Goal: Transaction & Acquisition: Purchase product/service

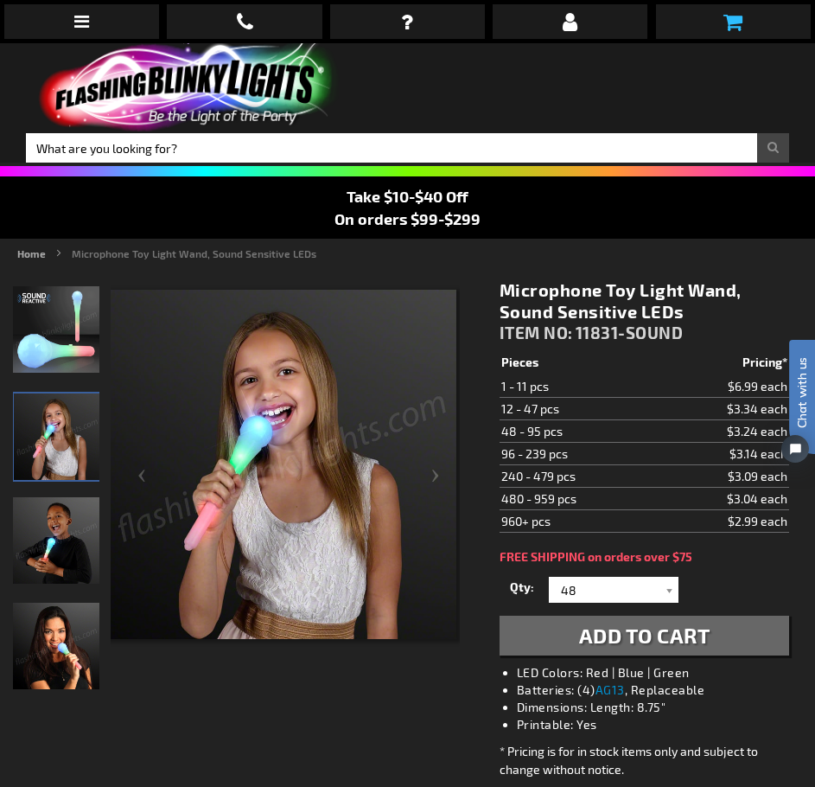
click at [750, 29] on link at bounding box center [733, 21] width 155 height 35
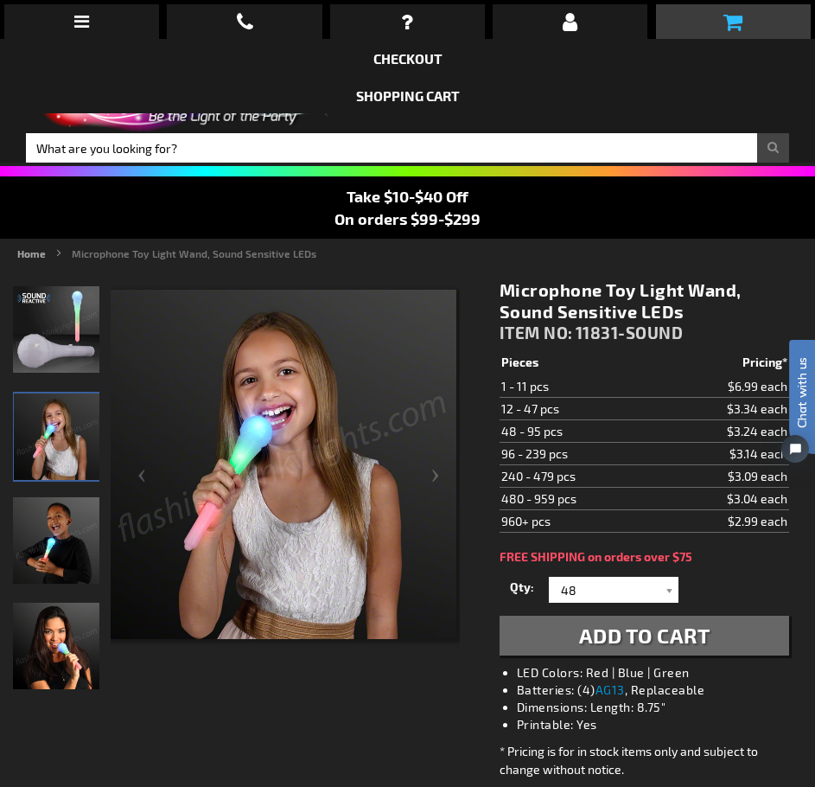
click at [723, 29] on link at bounding box center [733, 21] width 155 height 35
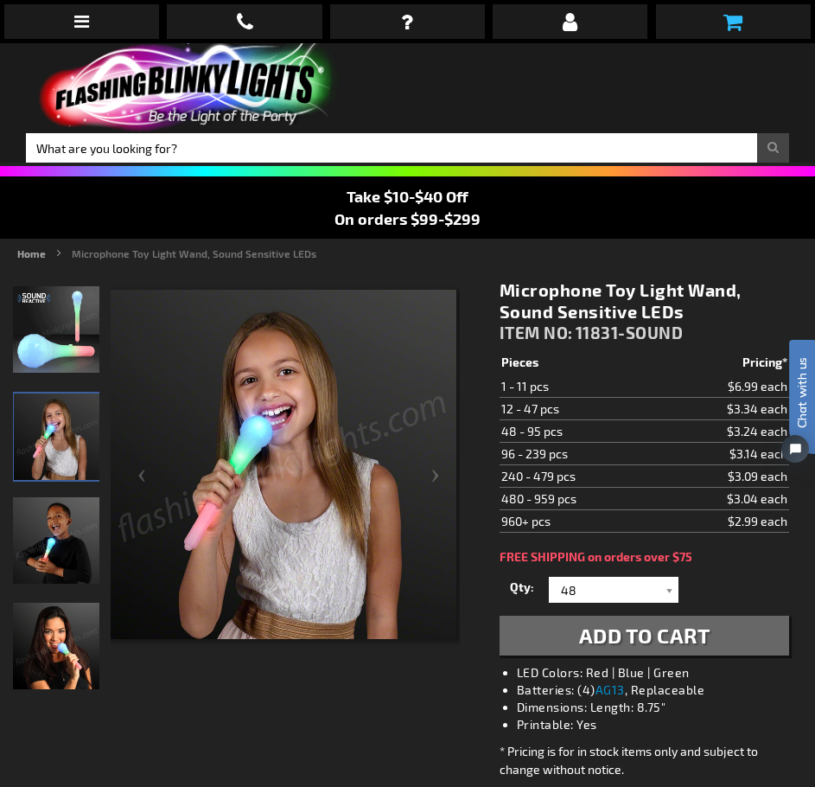
click at [723, 29] on link at bounding box center [733, 21] width 155 height 35
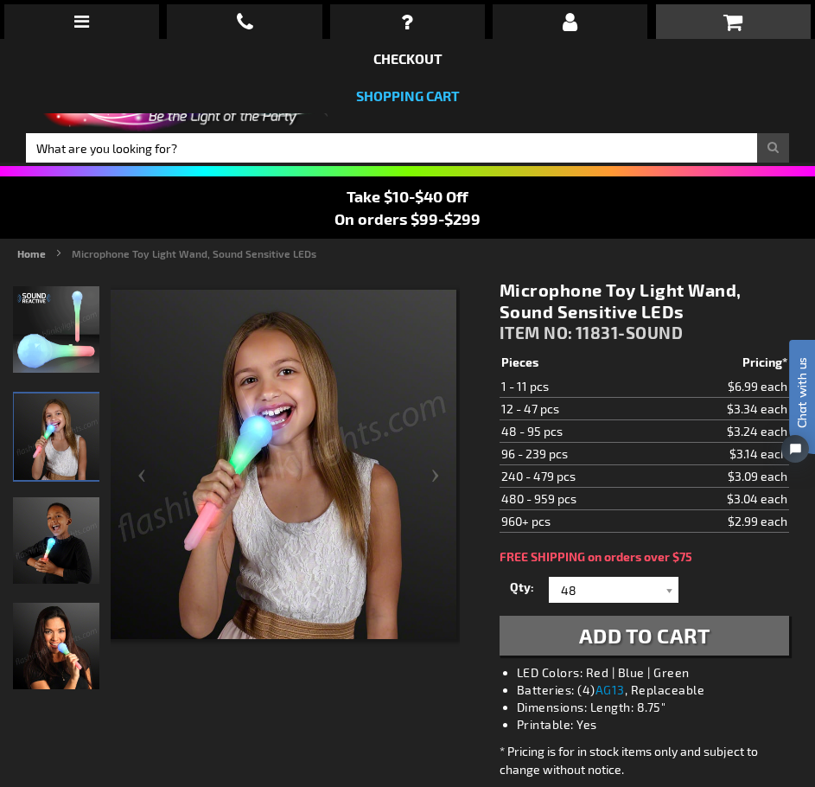
click at [421, 91] on link "Shopping Cart" at bounding box center [408, 95] width 104 height 16
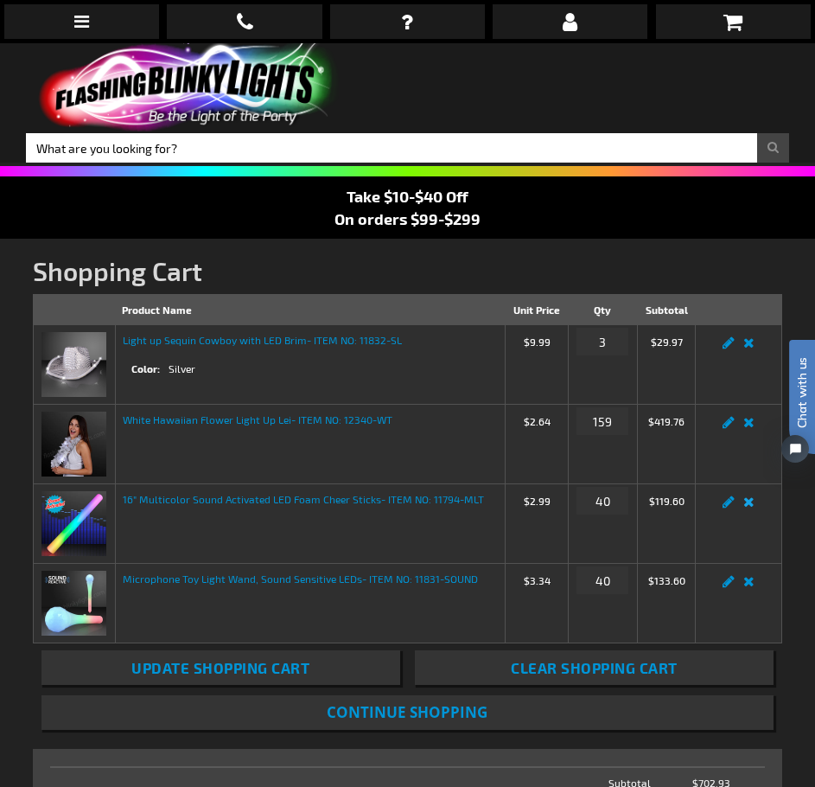
click at [751, 507] on link "Remove item" at bounding box center [749, 507] width 20 height 0
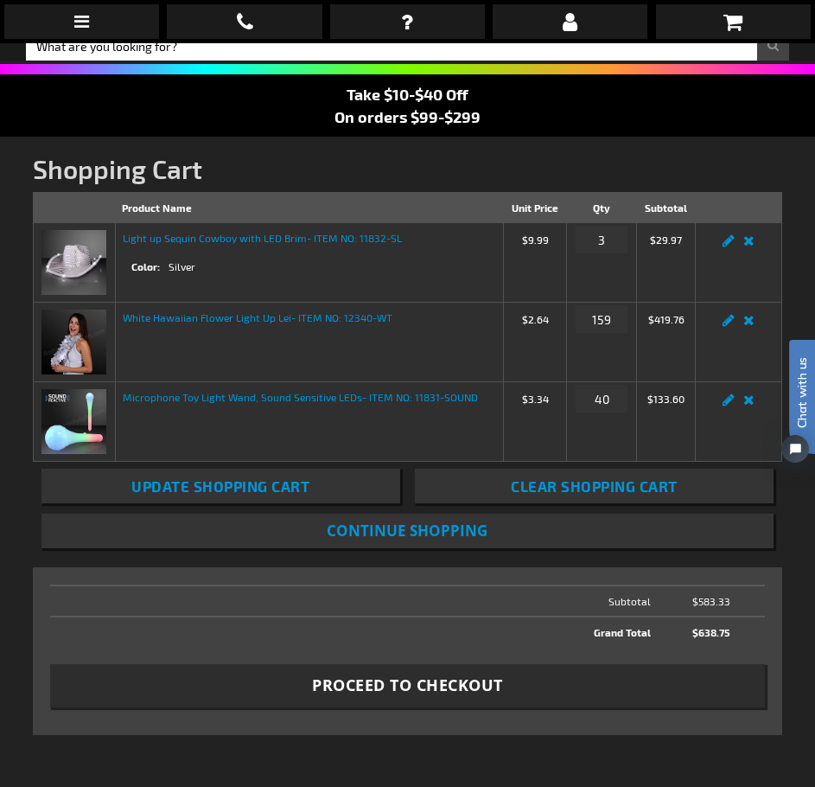
scroll to position [144, 0]
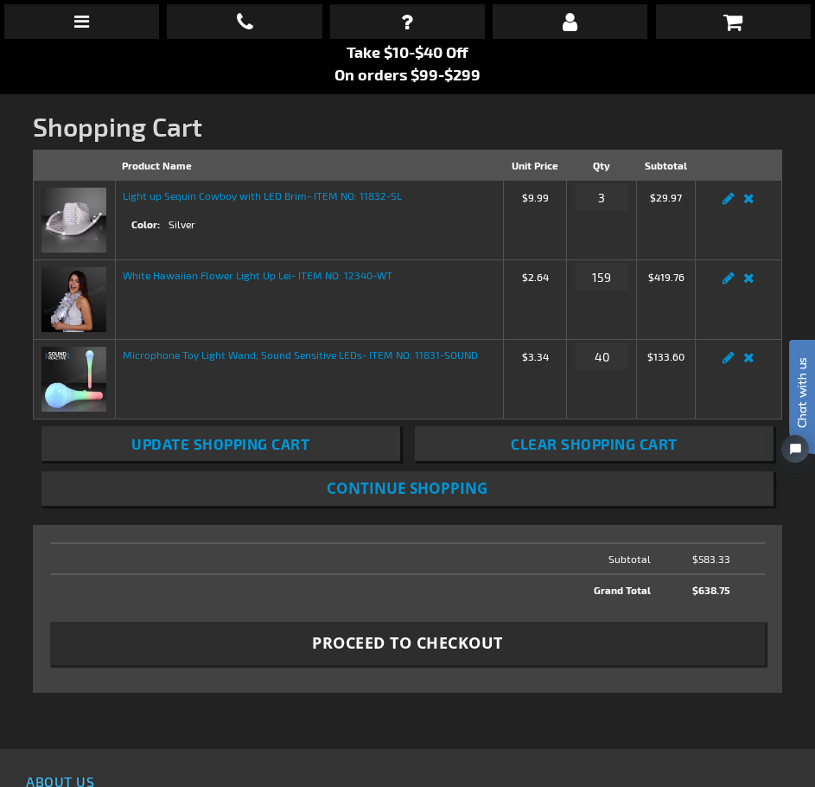
click at [571, 522] on form "Shopping Cart Items Product Name Unit Price Qty Subtotal Light up Sequin Cowboy…" at bounding box center [408, 337] width 751 height 375
click at [751, 362] on link "Remove item" at bounding box center [749, 362] width 20 height 0
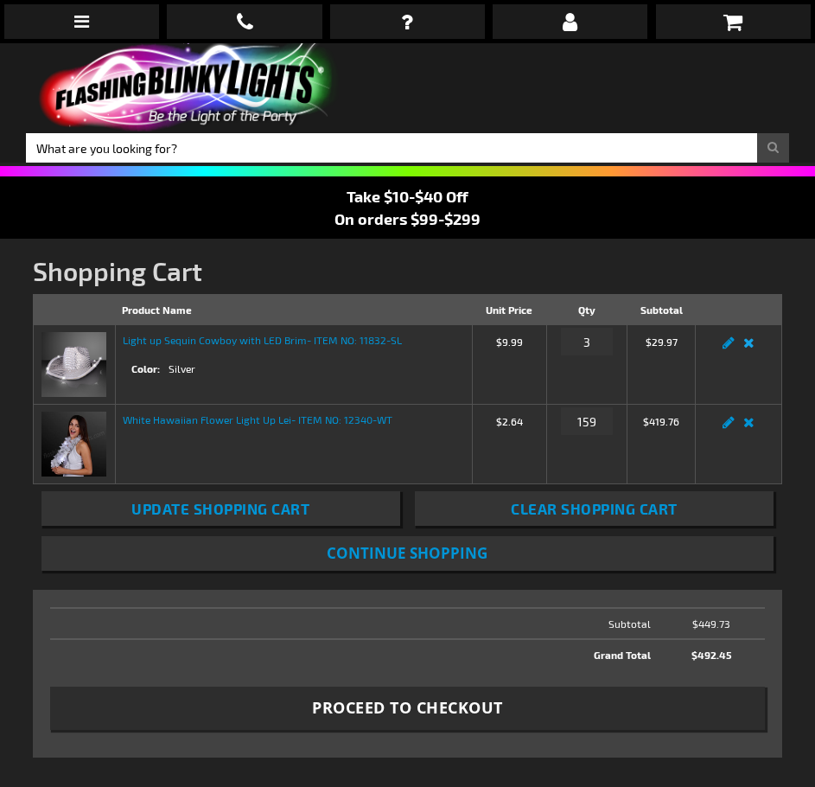
click at [752, 348] on link "Remove item" at bounding box center [749, 348] width 20 height 0
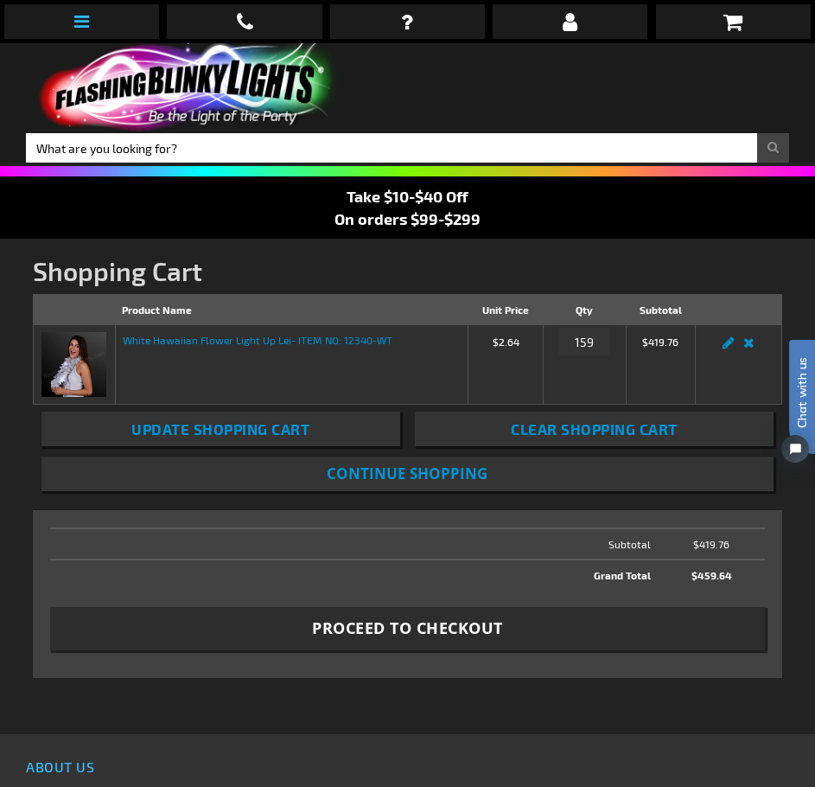
click at [86, 18] on icon at bounding box center [81, 21] width 15 height 17
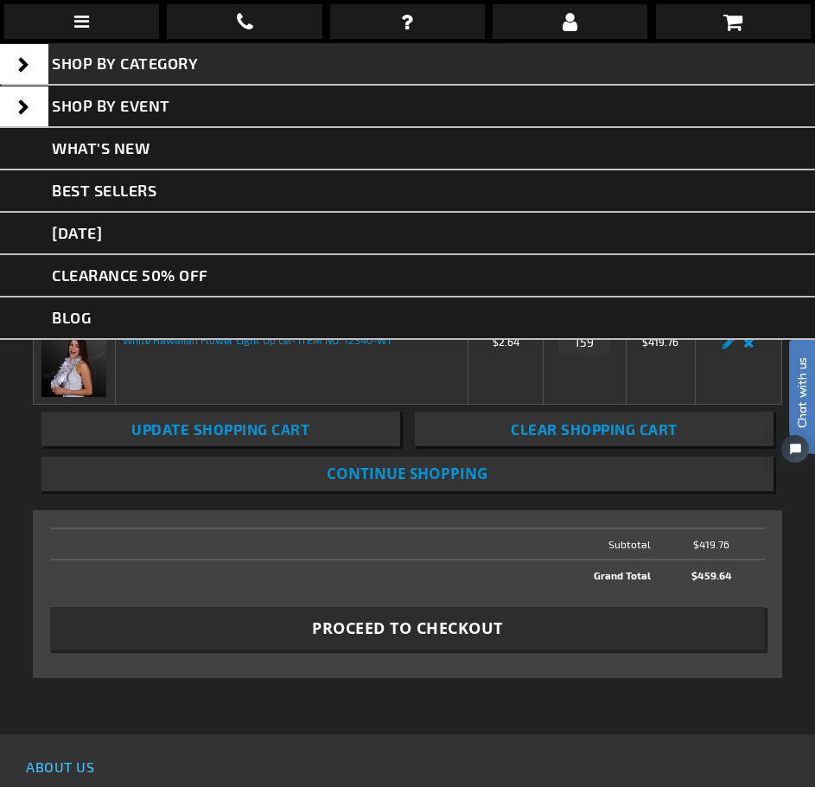
click at [86, 63] on span "SHOP BY CATEGORY" at bounding box center [125, 63] width 146 height 19
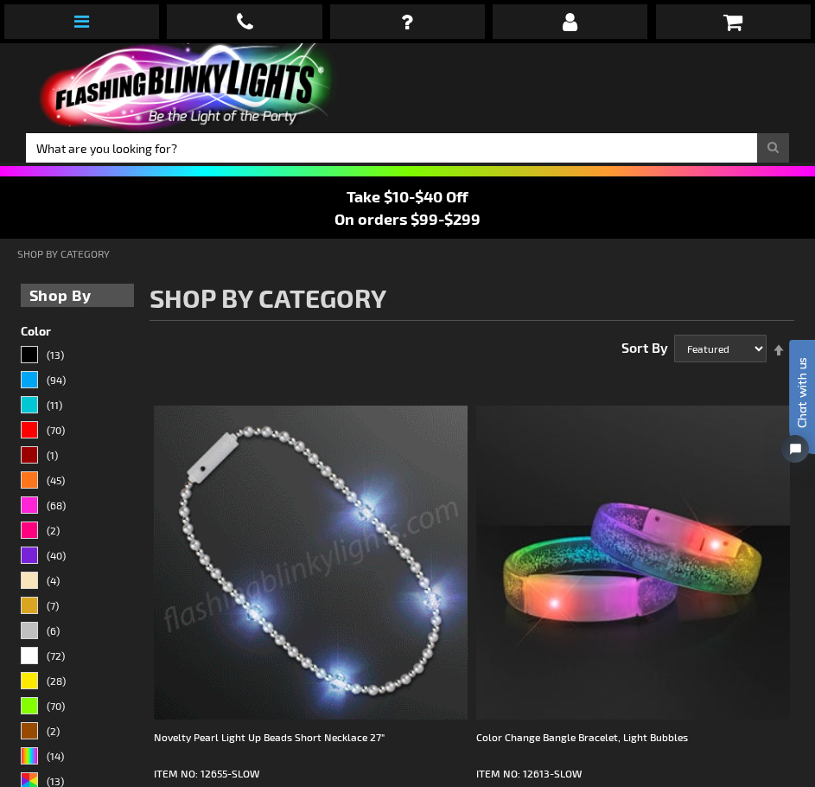
click at [55, 18] on link at bounding box center [81, 21] width 155 height 35
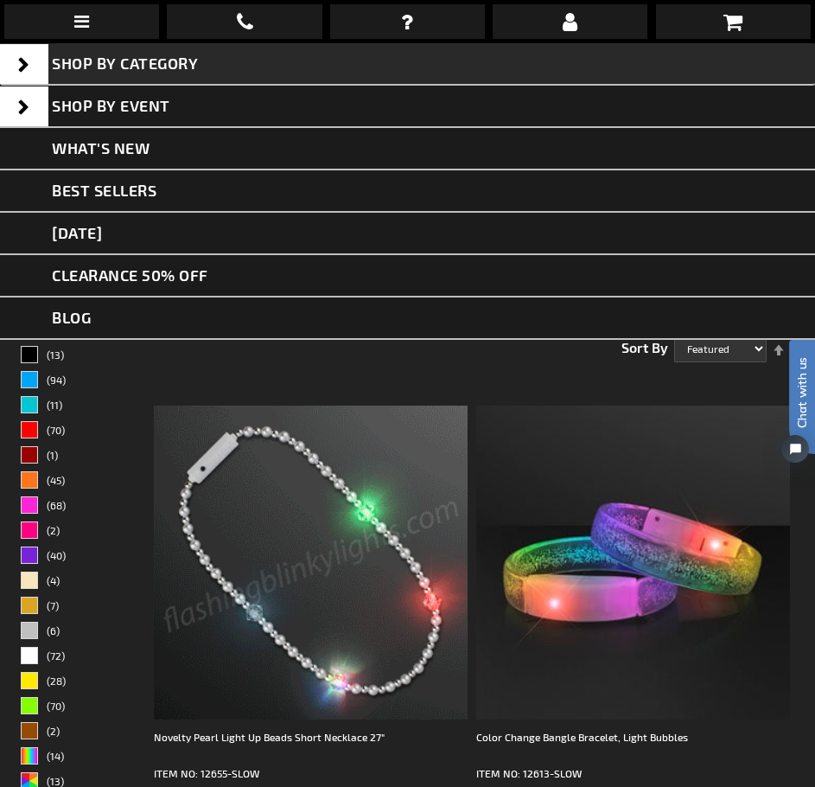
click at [17, 61] on span at bounding box center [24, 64] width 48 height 40
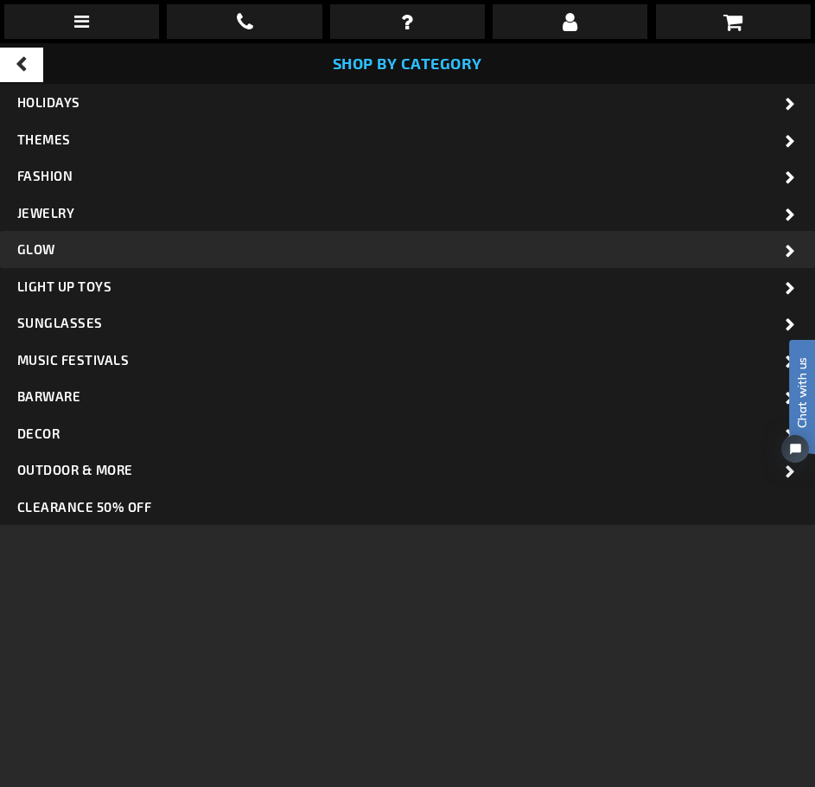
click at [108, 249] on link "Glow" at bounding box center [407, 249] width 815 height 37
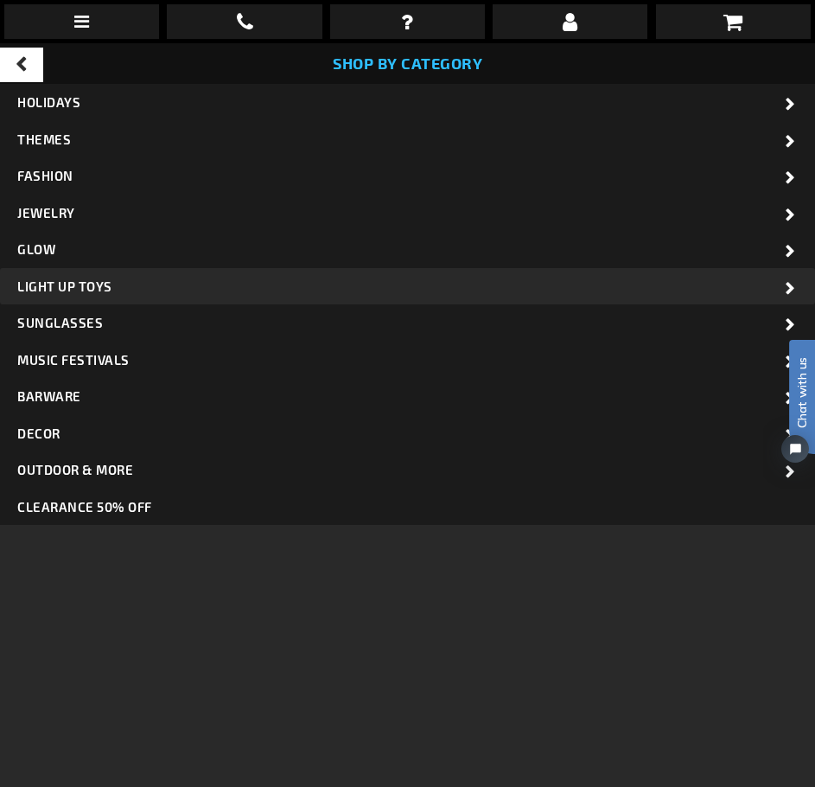
click at [110, 288] on span "Light Up Toys" at bounding box center [64, 286] width 95 height 16
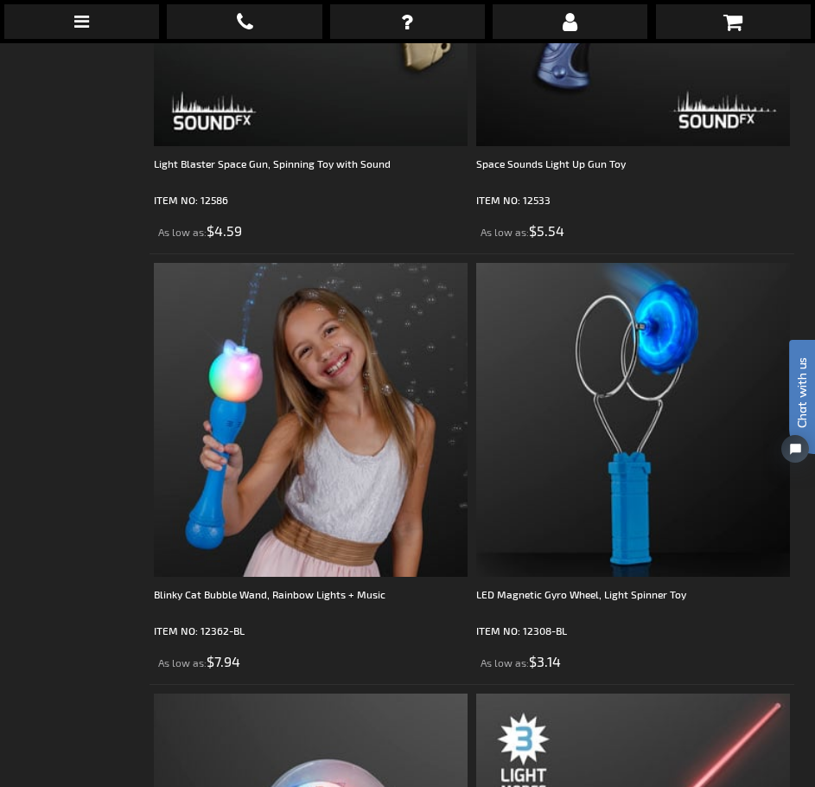
scroll to position [9224, 0]
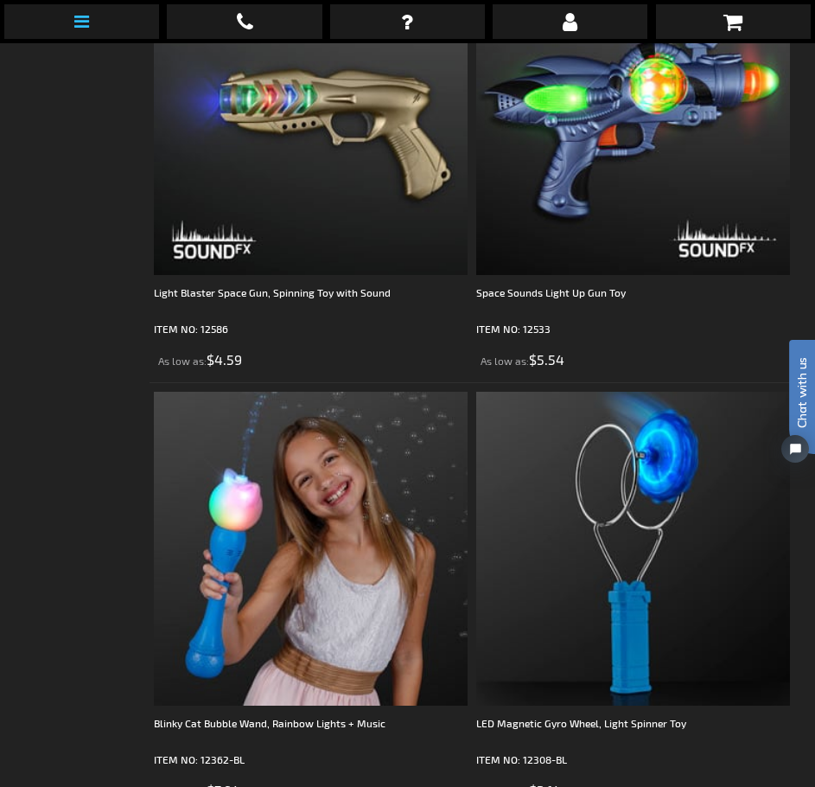
click at [97, 14] on link at bounding box center [81, 21] width 155 height 35
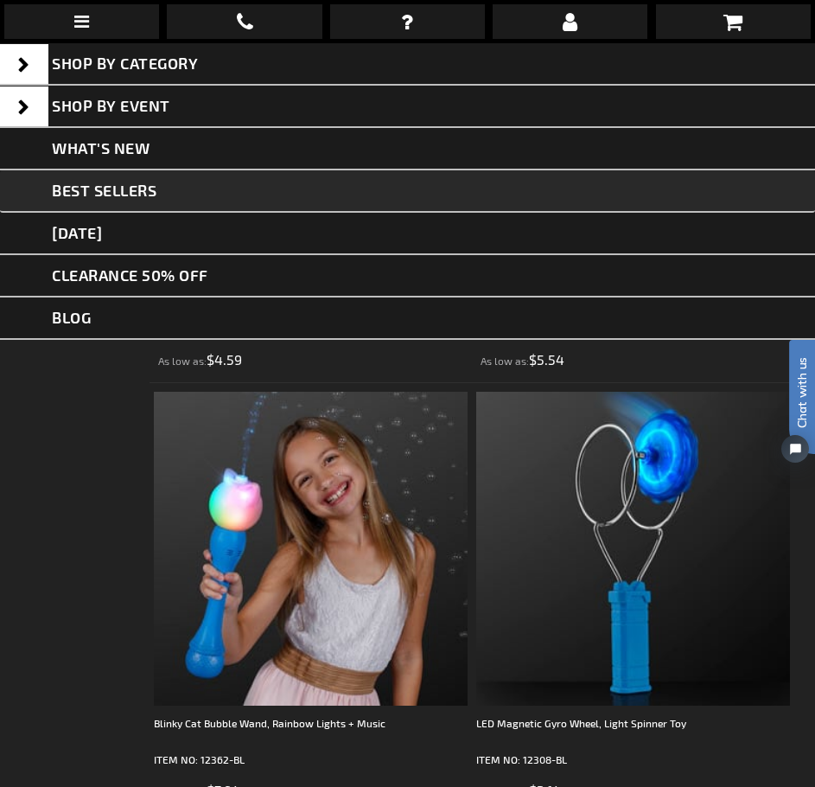
click at [127, 193] on span "Best Sellers" at bounding box center [104, 190] width 105 height 19
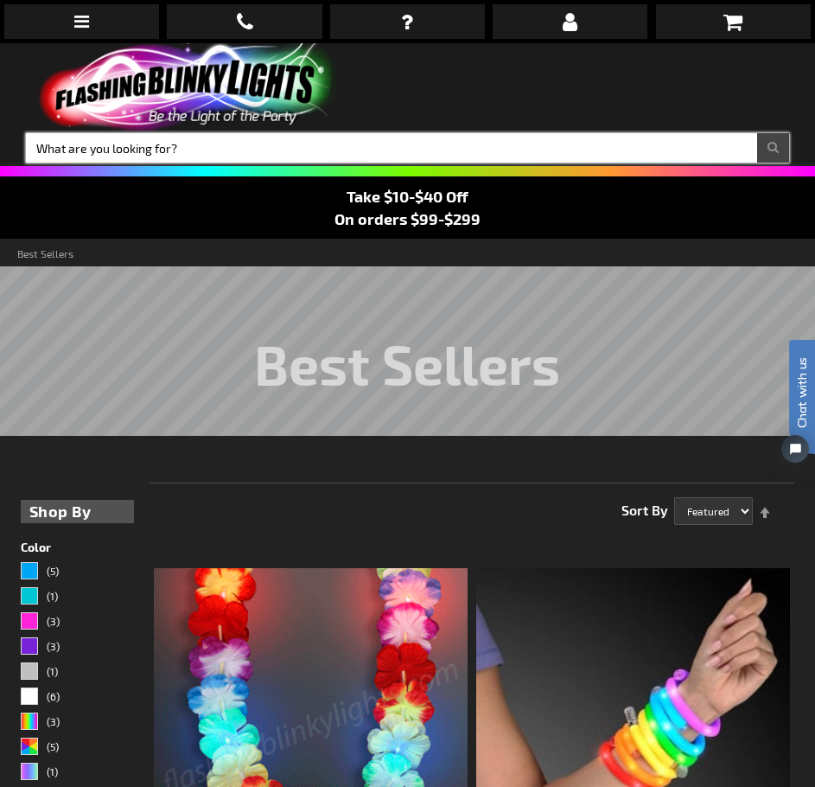
click at [256, 153] on input "Search" at bounding box center [408, 147] width 764 height 29
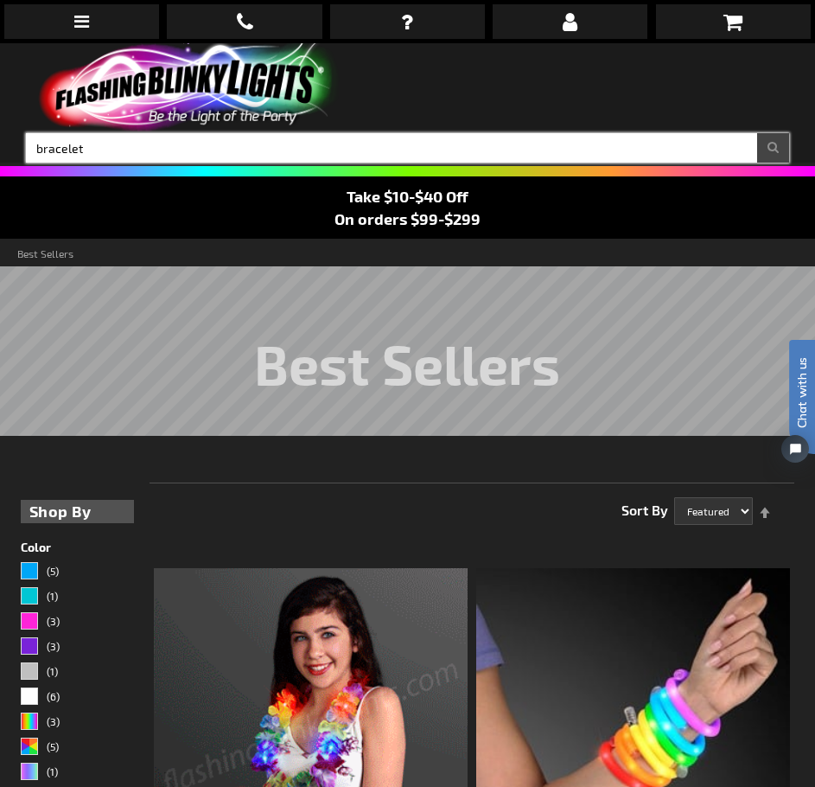
type input "bracelet"
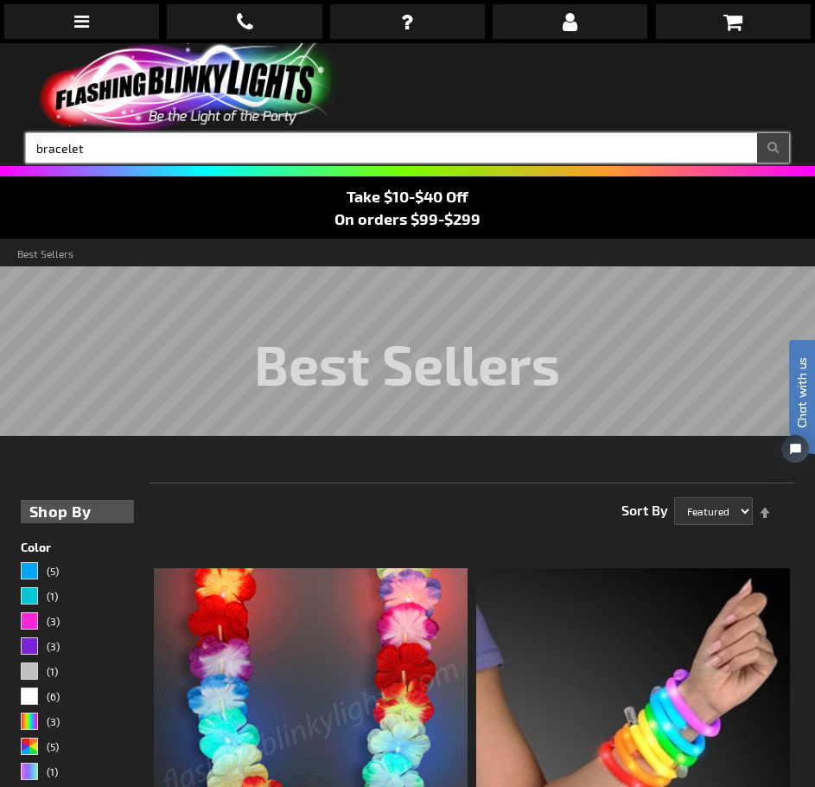
click at [758, 133] on button "Search" at bounding box center [774, 147] width 32 height 29
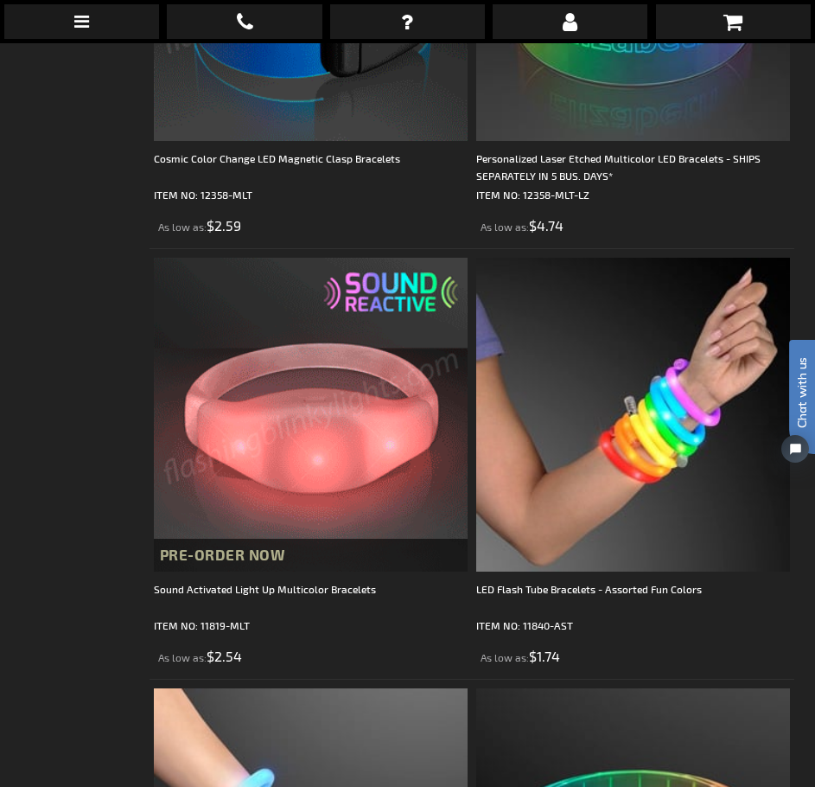
scroll to position [865, 0]
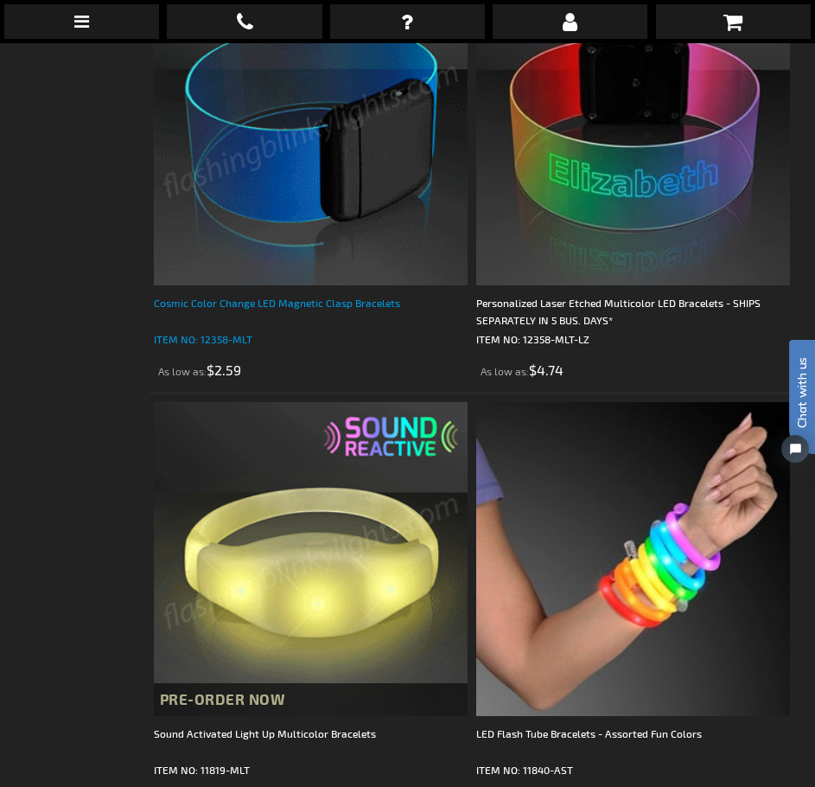
click at [246, 303] on div "Cosmic Color Change LED Magnetic Clasp Bracelets" at bounding box center [311, 311] width 314 height 35
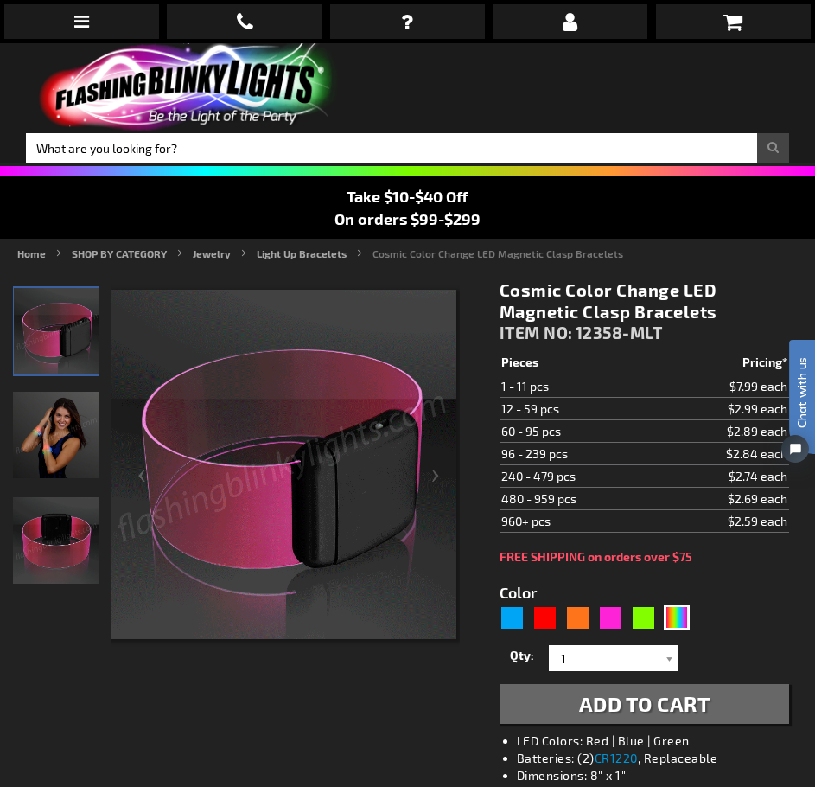
click at [42, 444] on img "Female wearing Color Change Light Up Cosmic LED Bracelet" at bounding box center [56, 435] width 86 height 86
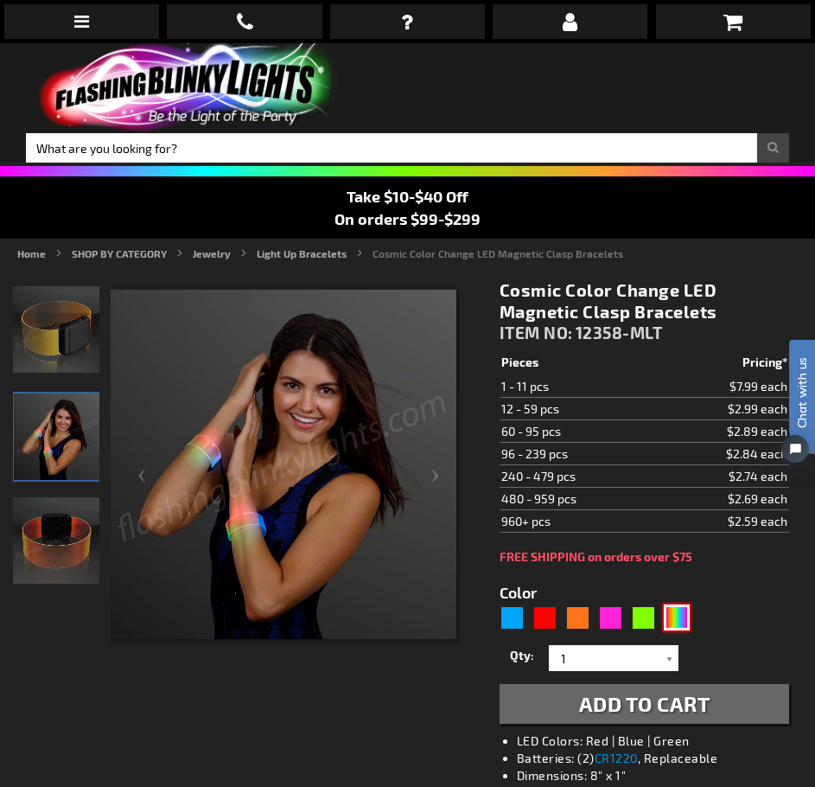
click at [683, 617] on div "Multicolor" at bounding box center [677, 617] width 26 height 26
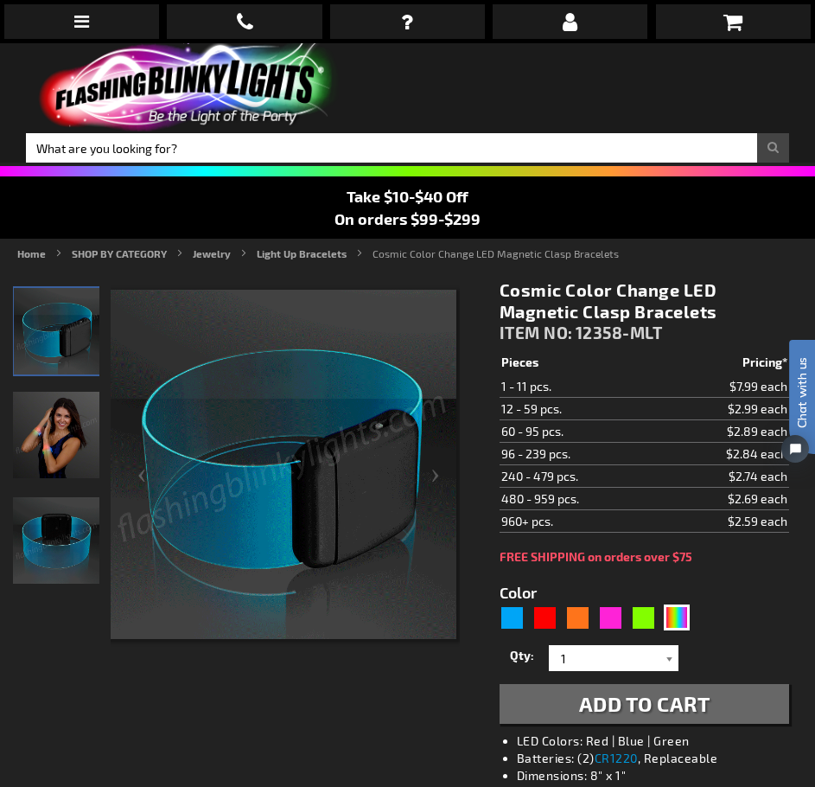
click at [670, 656] on div at bounding box center [670, 658] width 17 height 26
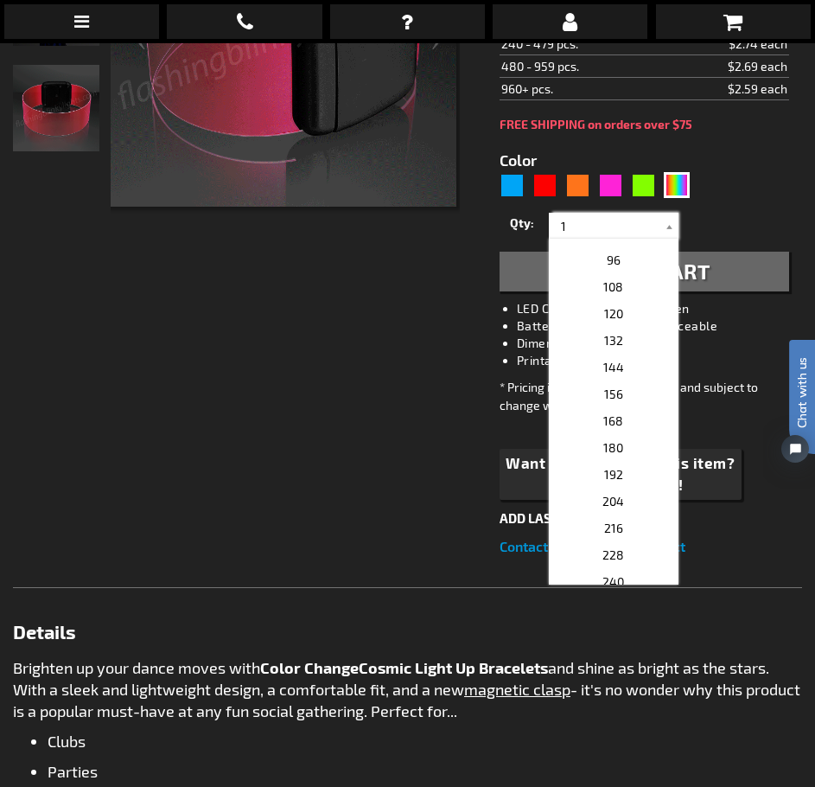
scroll to position [432, 0]
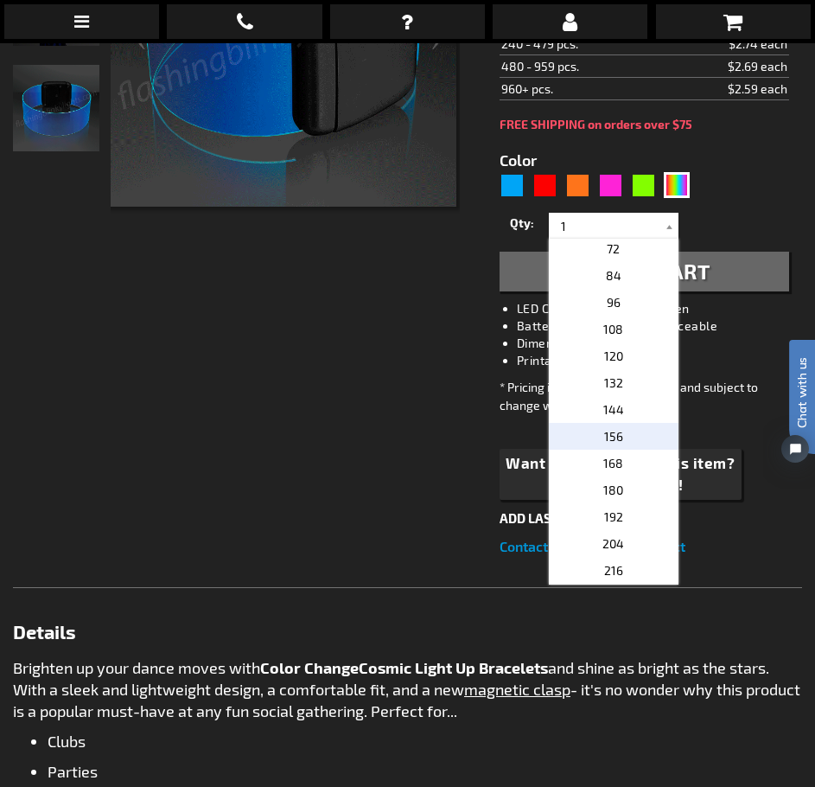
click at [622, 429] on p "156" at bounding box center [614, 436] width 130 height 27
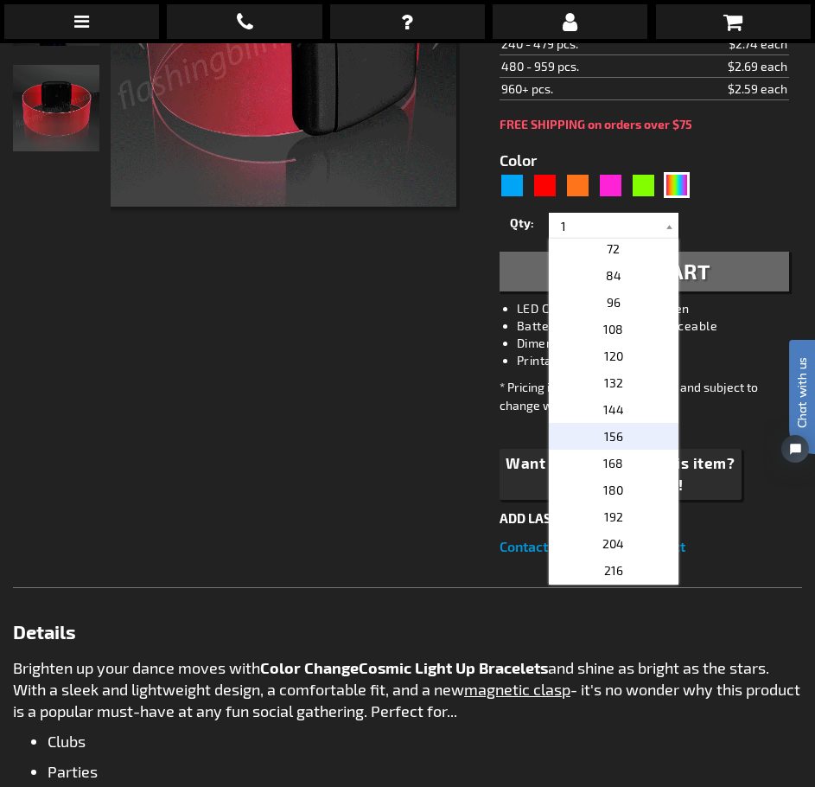
type input "156"
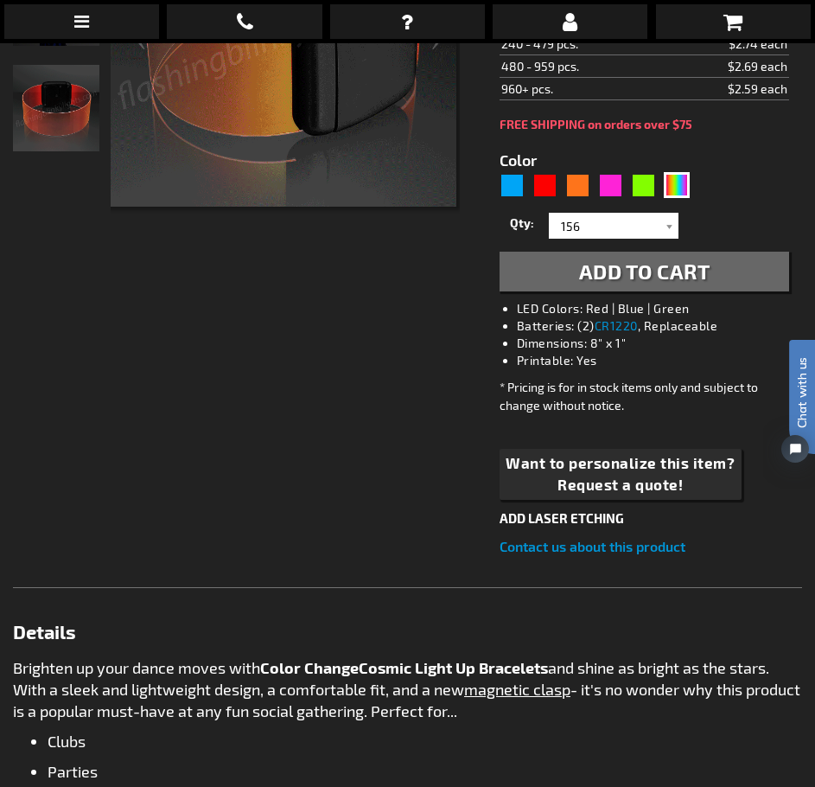
click at [598, 277] on span "Add to Cart" at bounding box center [644, 271] width 131 height 25
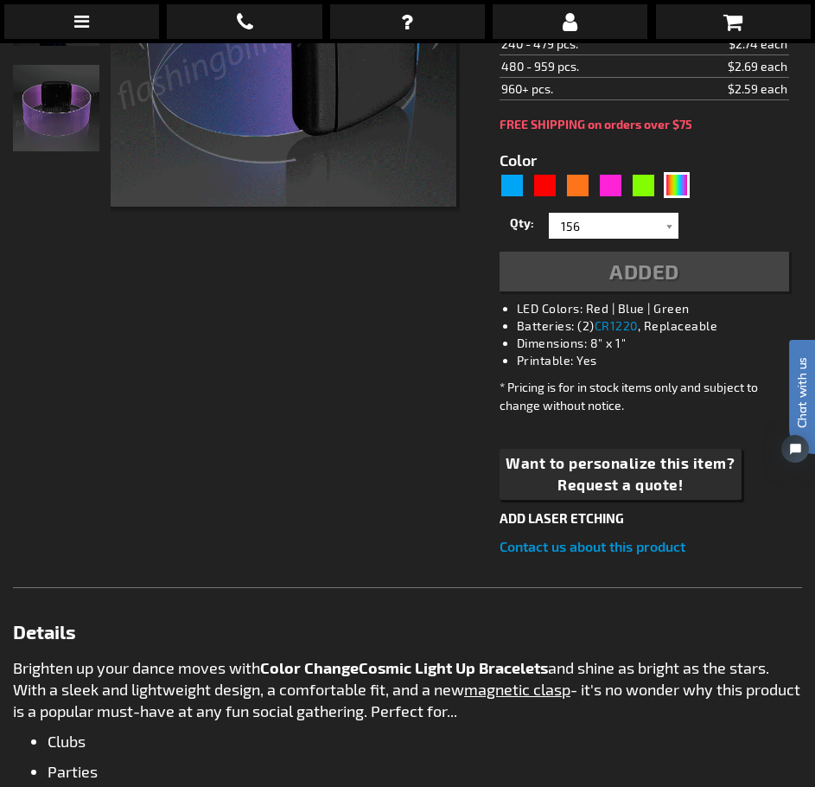
scroll to position [472, 0]
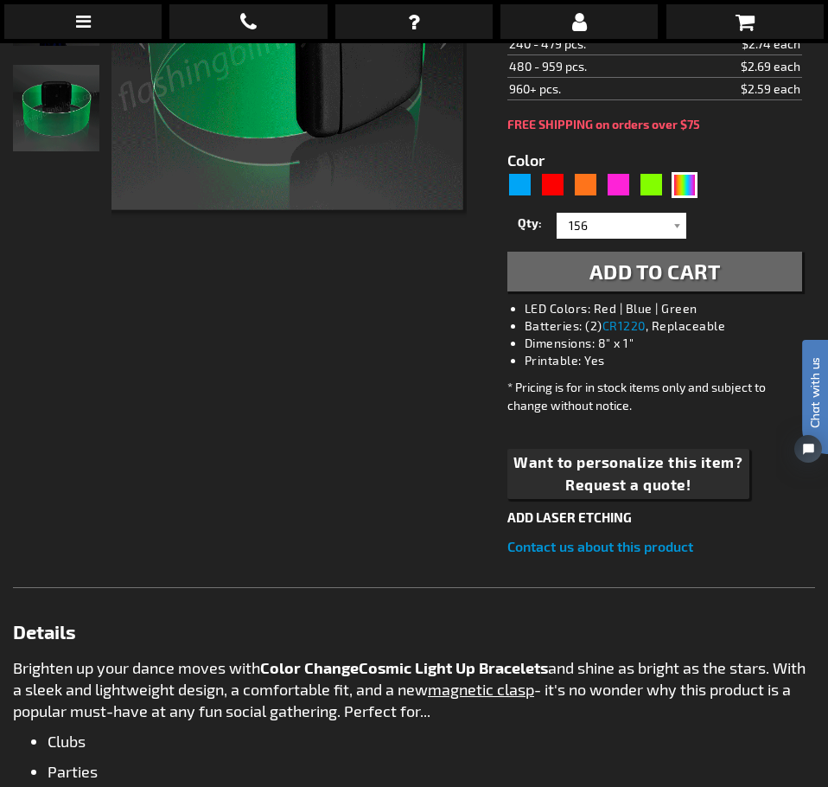
click at [438, 501] on div "Checkout as a new customer Creating an account has many benefits: See order and…" at bounding box center [414, 564] width 802 height 1461
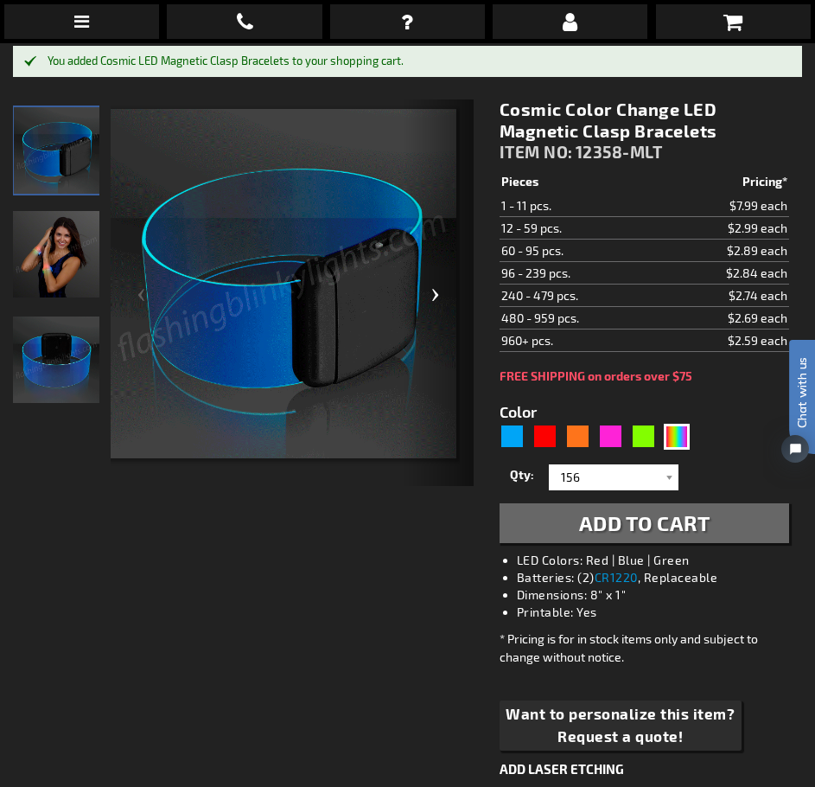
scroll to position [0, 0]
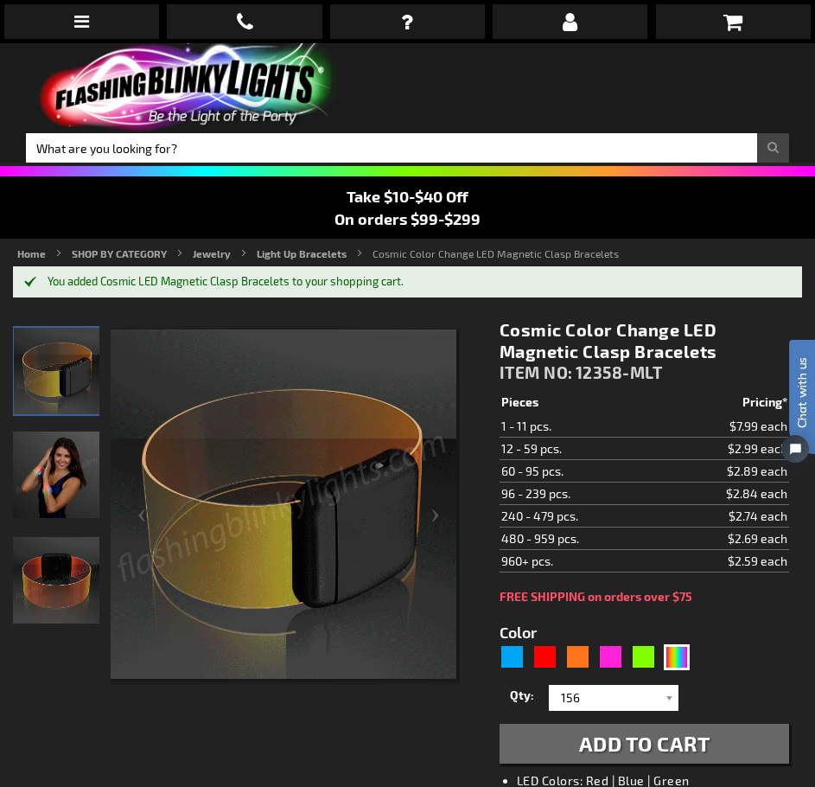
click at [80, 464] on img at bounding box center [56, 475] width 86 height 86
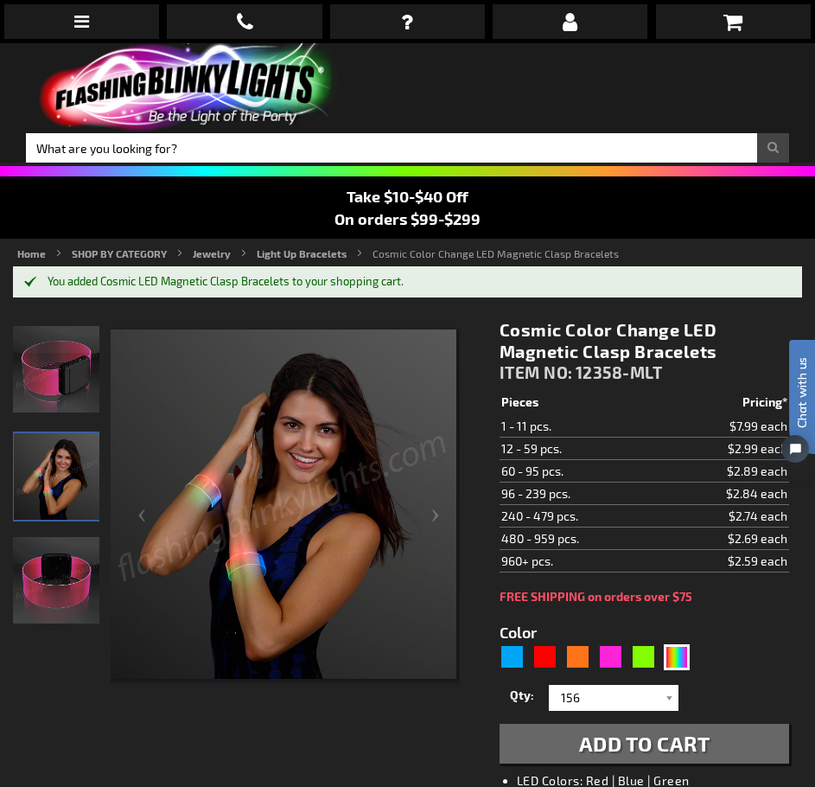
scroll to position [144, 0]
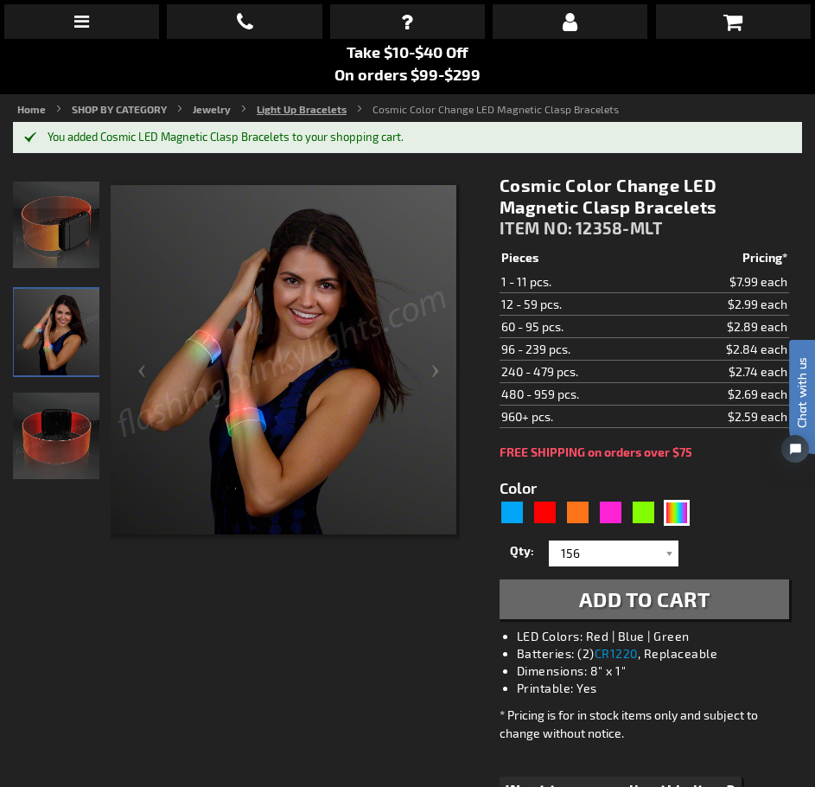
click at [304, 109] on link "Light Up Bracelets" at bounding box center [302, 109] width 90 height 12
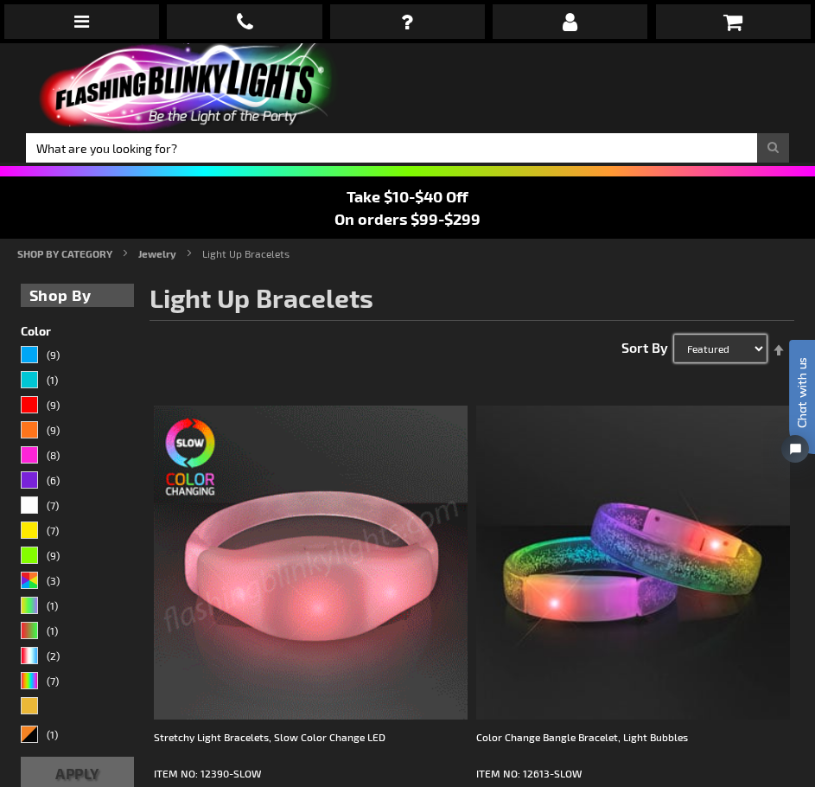
click at [746, 347] on select "Featured Name Price Best Sellers" at bounding box center [720, 349] width 93 height 28
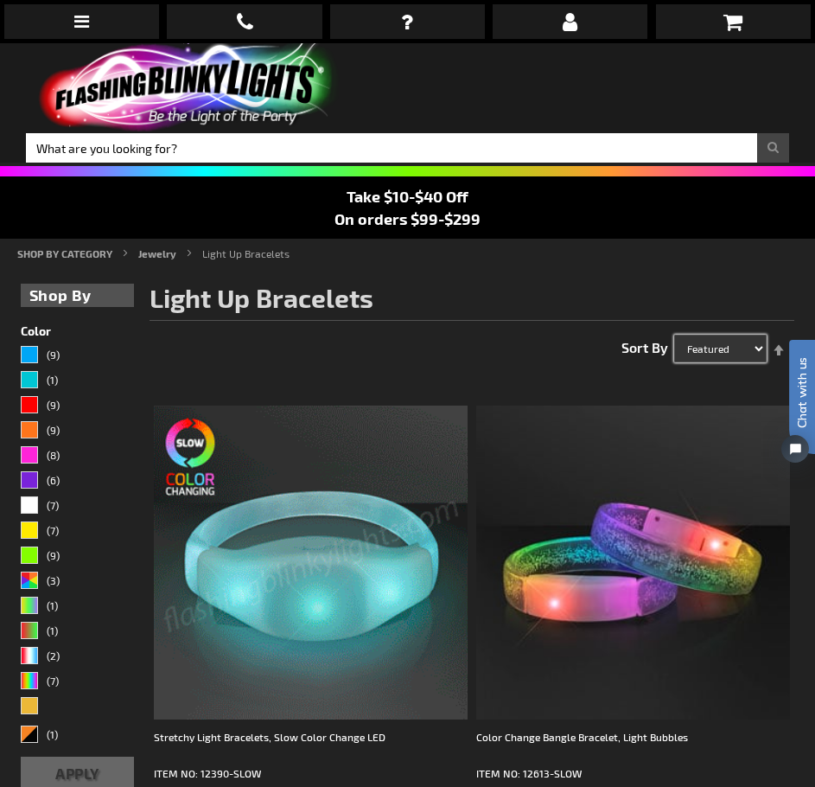
select select "price"
click at [674, 335] on select "Featured Name Price Best Sellers" at bounding box center [720, 349] width 93 height 28
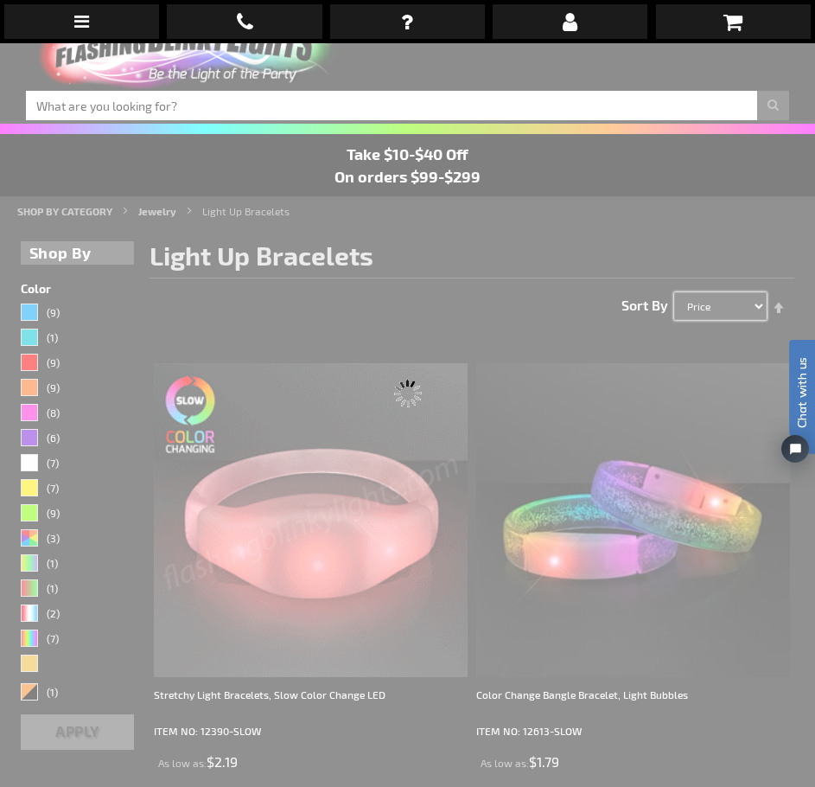
scroll to position [43, 0]
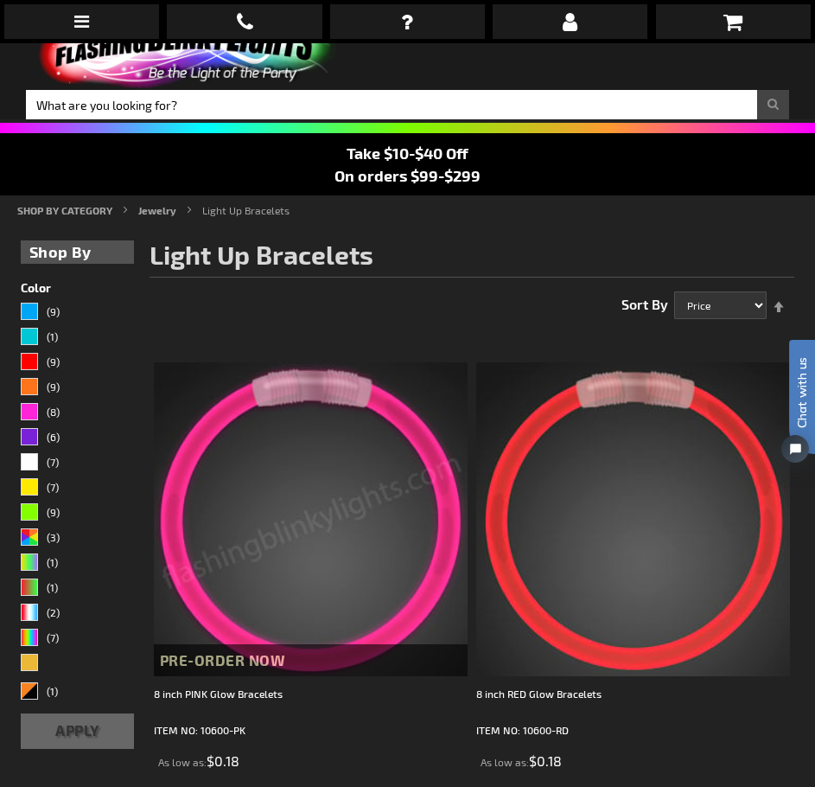
click at [777, 304] on html "Chat with us" at bounding box center [790, 393] width 52 height 303
click at [779, 309] on html "Chat with us" at bounding box center [790, 393] width 52 height 303
click at [748, 310] on select "Featured Name Price Best Sellers" at bounding box center [720, 305] width 93 height 28
click at [674, 291] on select "Featured Name Price Best Sellers" at bounding box center [720, 305] width 93 height 28
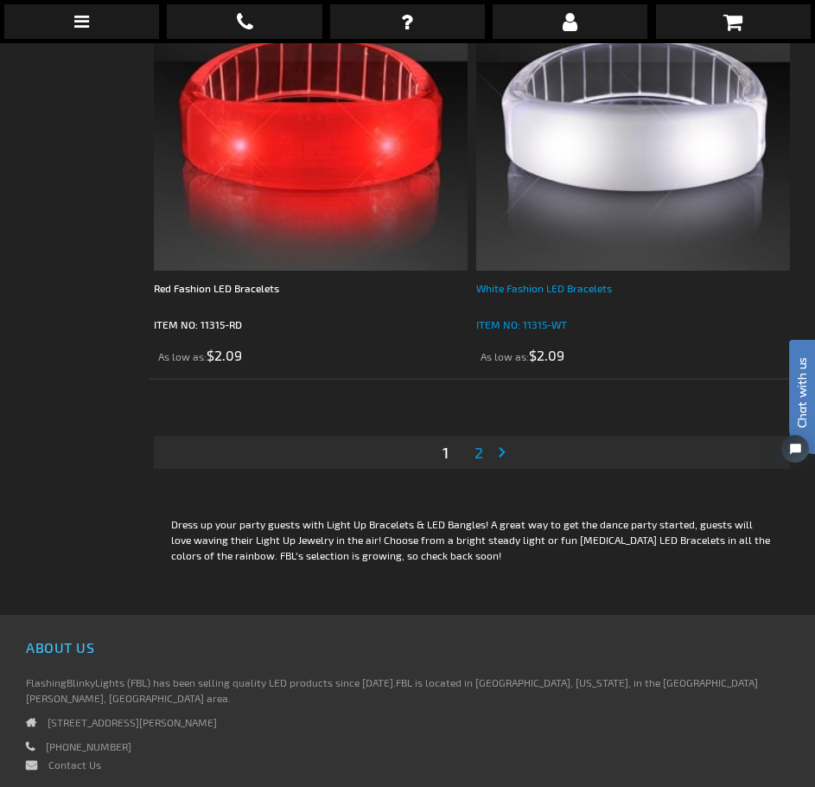
scroll to position [12870, 0]
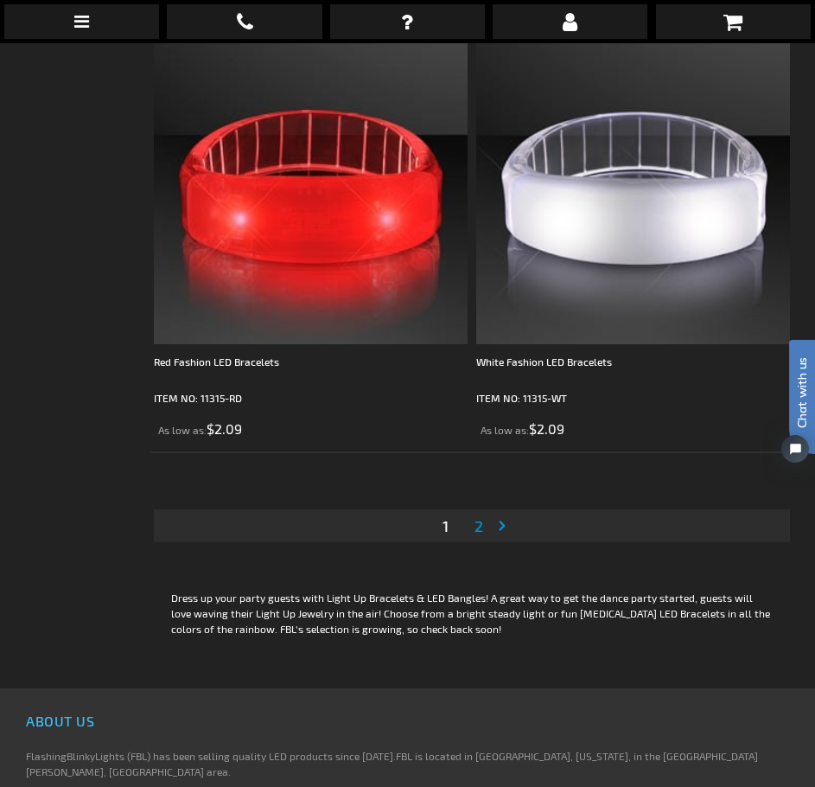
click at [479, 525] on span "2" at bounding box center [479, 525] width 9 height 19
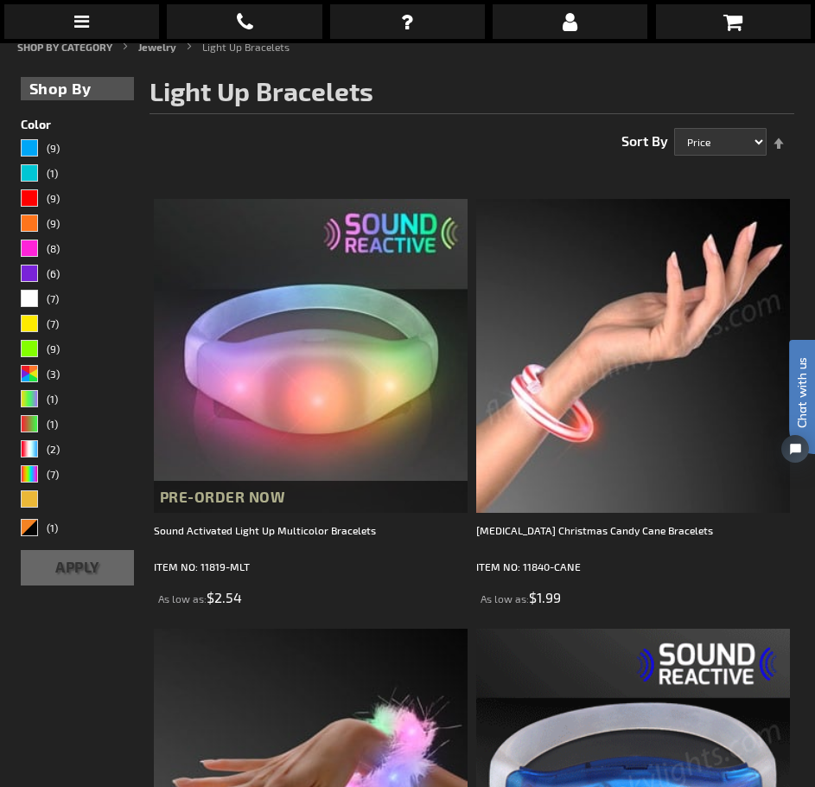
scroll to position [188, 0]
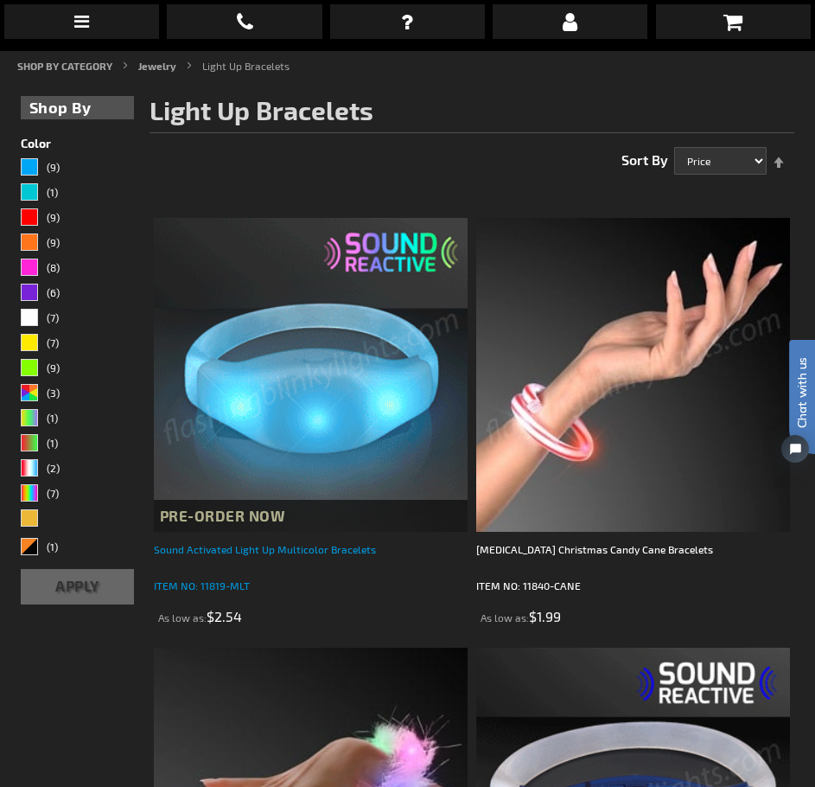
click at [323, 552] on div "Sound Activated Light Up Multicolor Bracelets" at bounding box center [311, 557] width 314 height 35
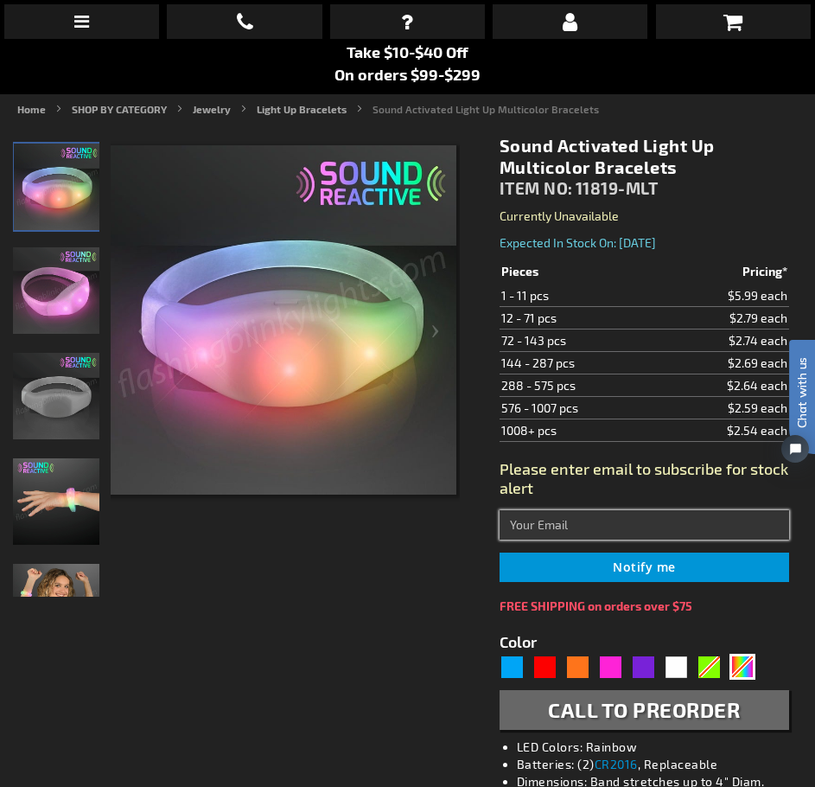
click at [577, 519] on input "text" at bounding box center [645, 524] width 290 height 29
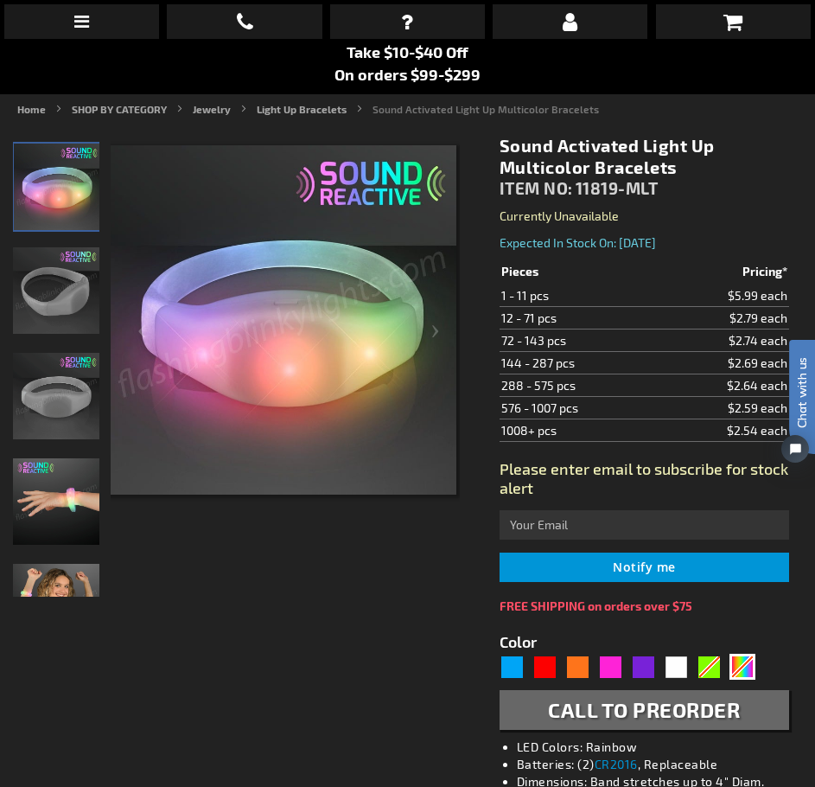
click at [606, 462] on strong "Please enter email to subscribe for stock alert" at bounding box center [644, 478] width 289 height 38
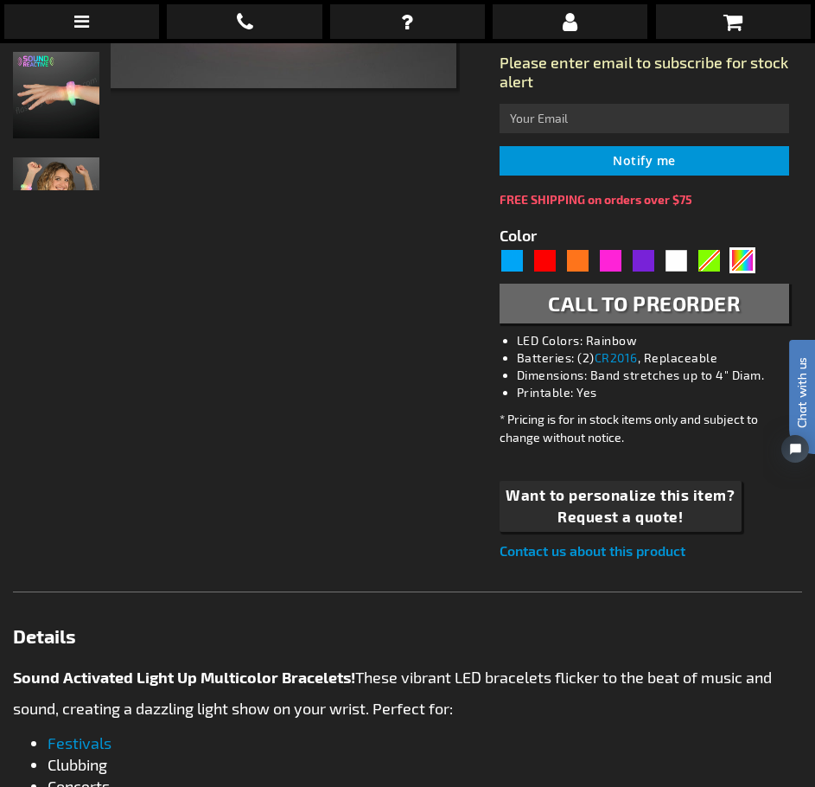
scroll to position [432, 0]
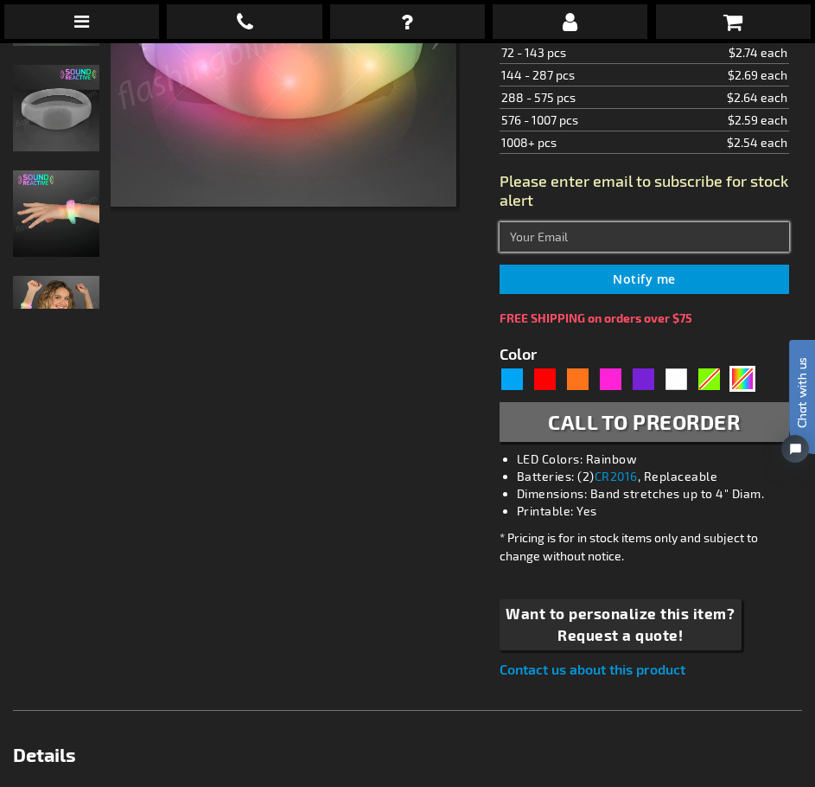
click at [559, 238] on input "text" at bounding box center [645, 236] width 290 height 29
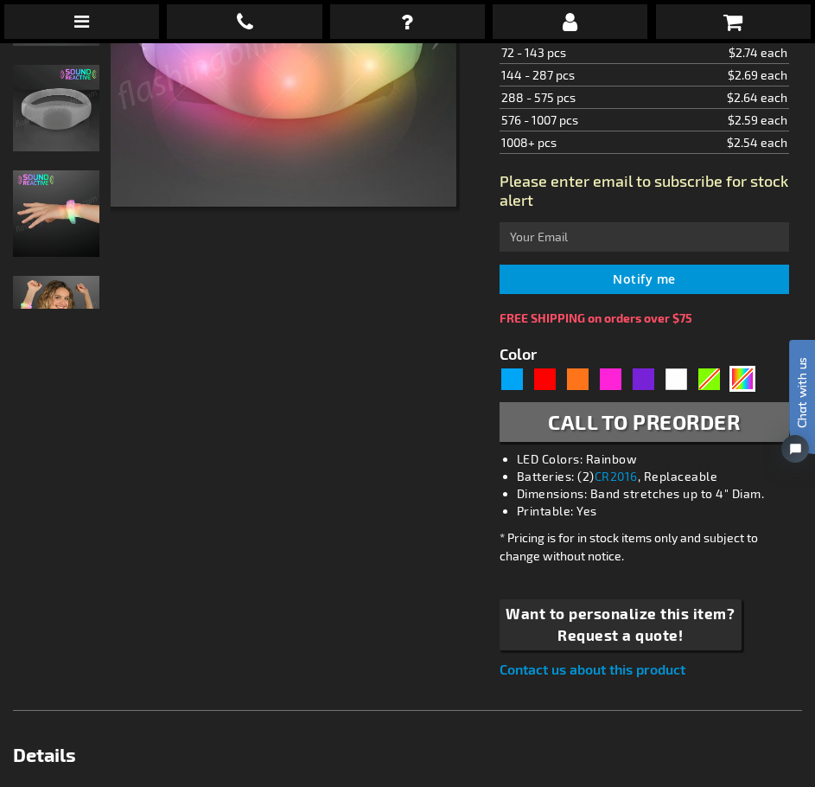
click at [390, 415] on div "Checkout as a new customer Creating an account has many benefits: See order and…" at bounding box center [408, 646] width 790 height 1624
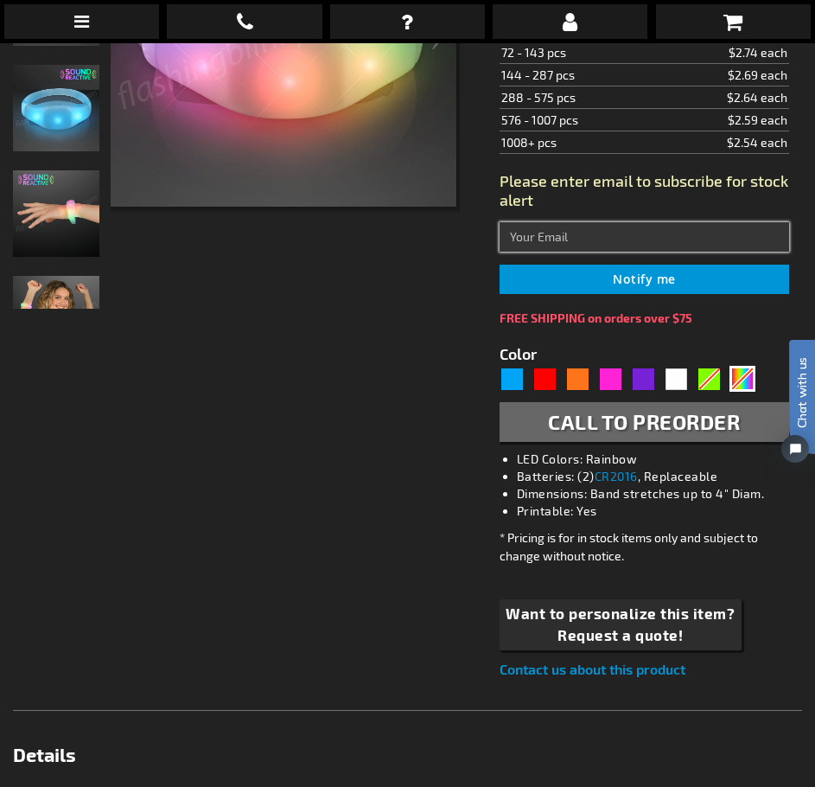
click at [572, 236] on input "text" at bounding box center [645, 236] width 290 height 29
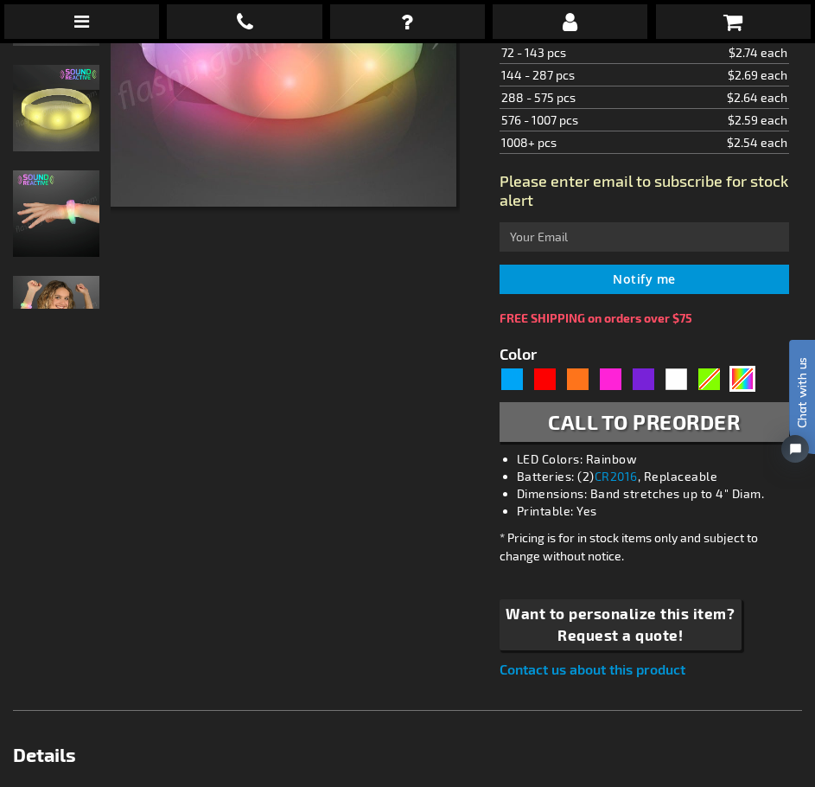
click at [527, 418] on button "Call to Preorder" at bounding box center [645, 422] width 290 height 40
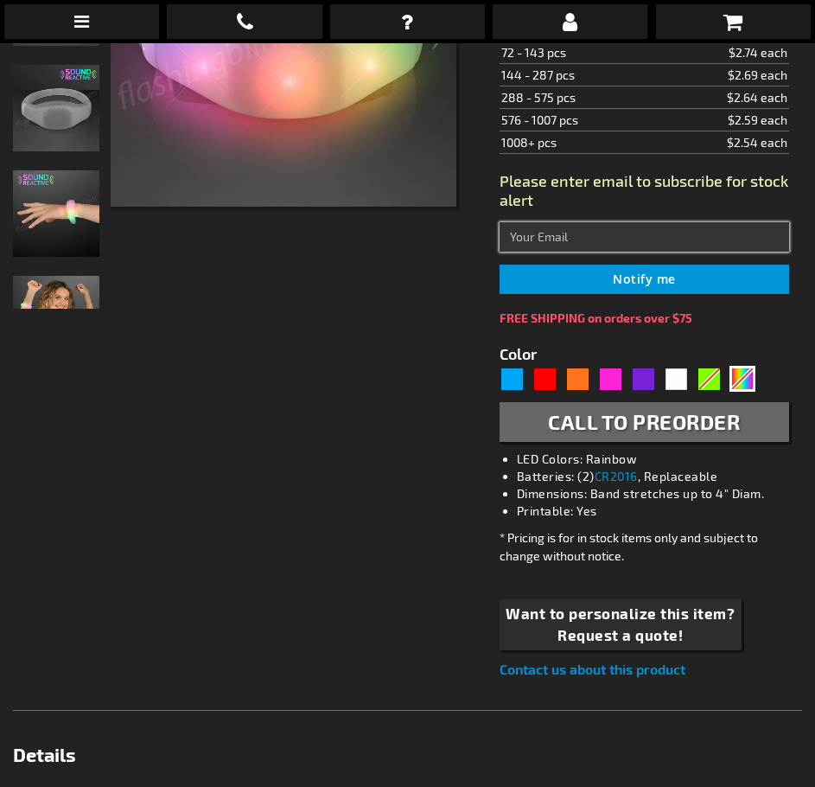
click at [589, 230] on input "text" at bounding box center [645, 236] width 290 height 29
type input "cla71.uga@gmail.com"
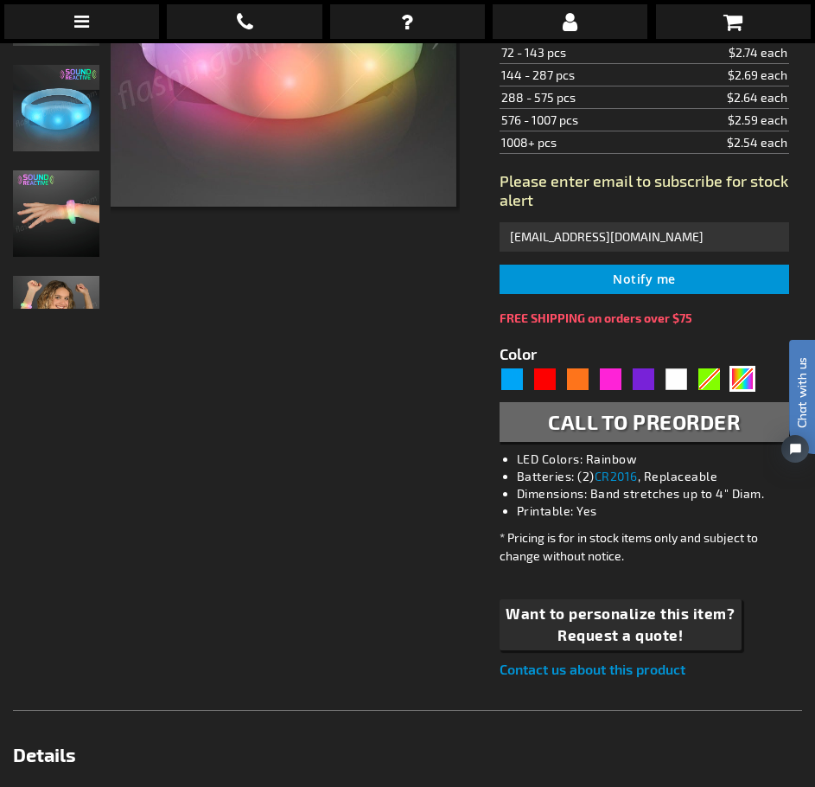
click at [558, 282] on button "Notify me" at bounding box center [645, 279] width 290 height 29
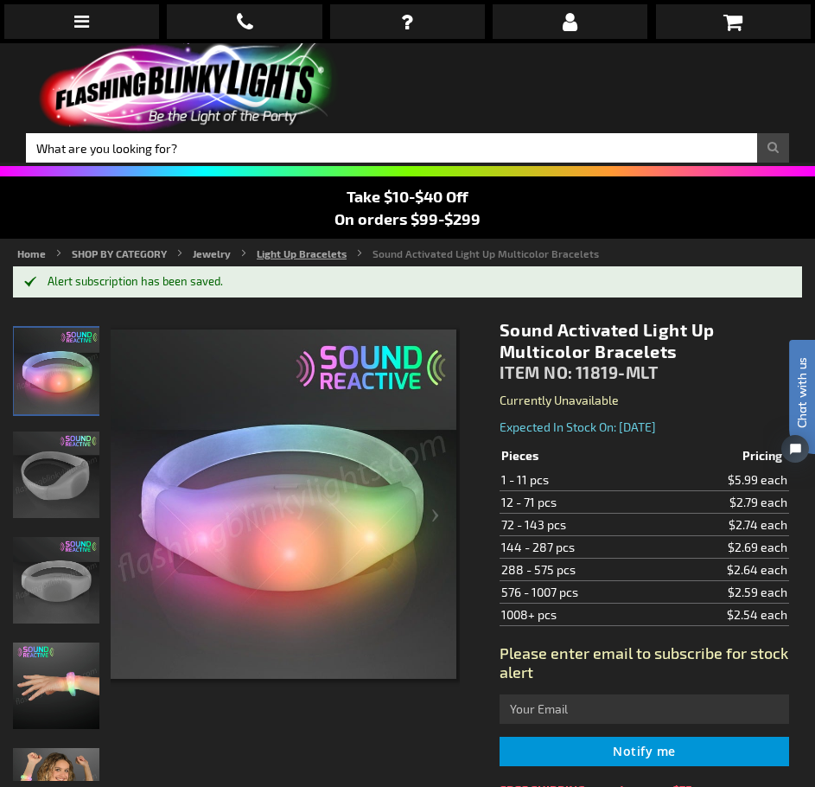
click at [313, 252] on link "Light Up Bracelets" at bounding box center [302, 253] width 90 height 12
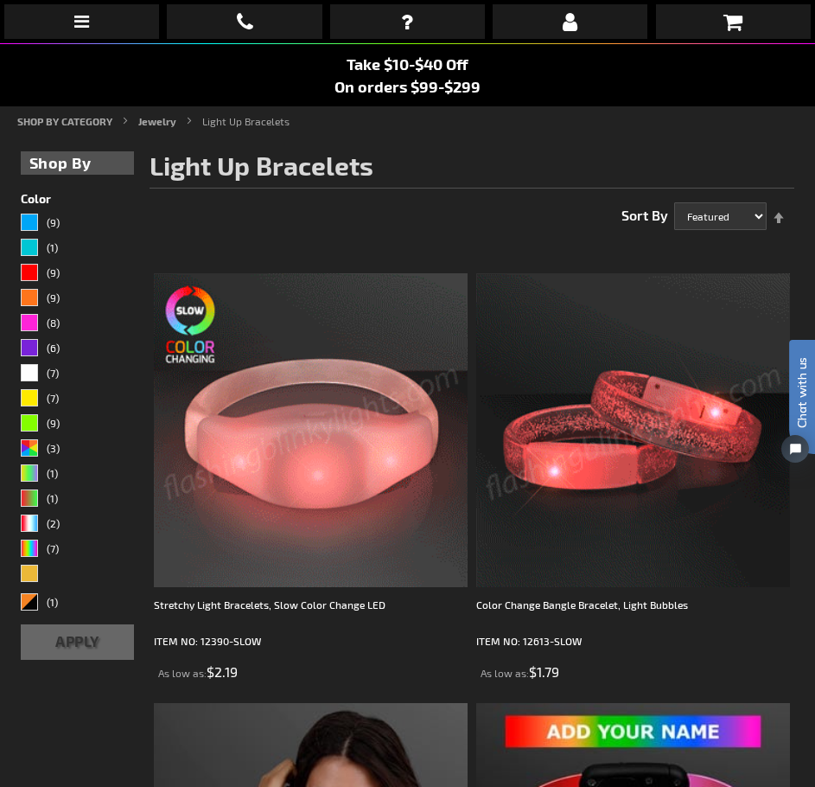
scroll to position [288, 0]
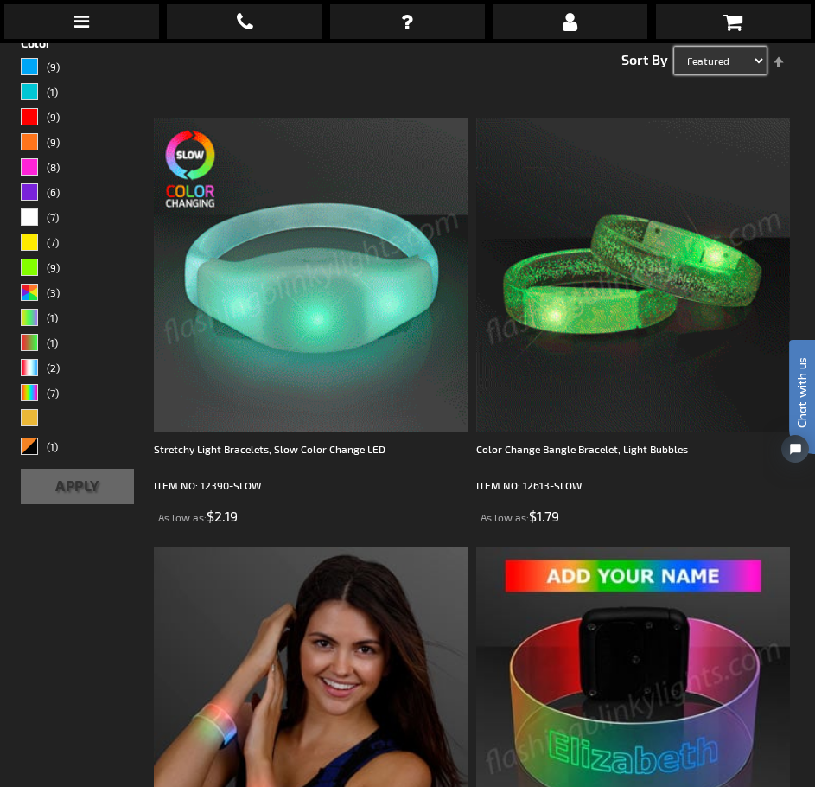
click at [732, 57] on select "Featured Name Price Best Sellers" at bounding box center [720, 61] width 93 height 28
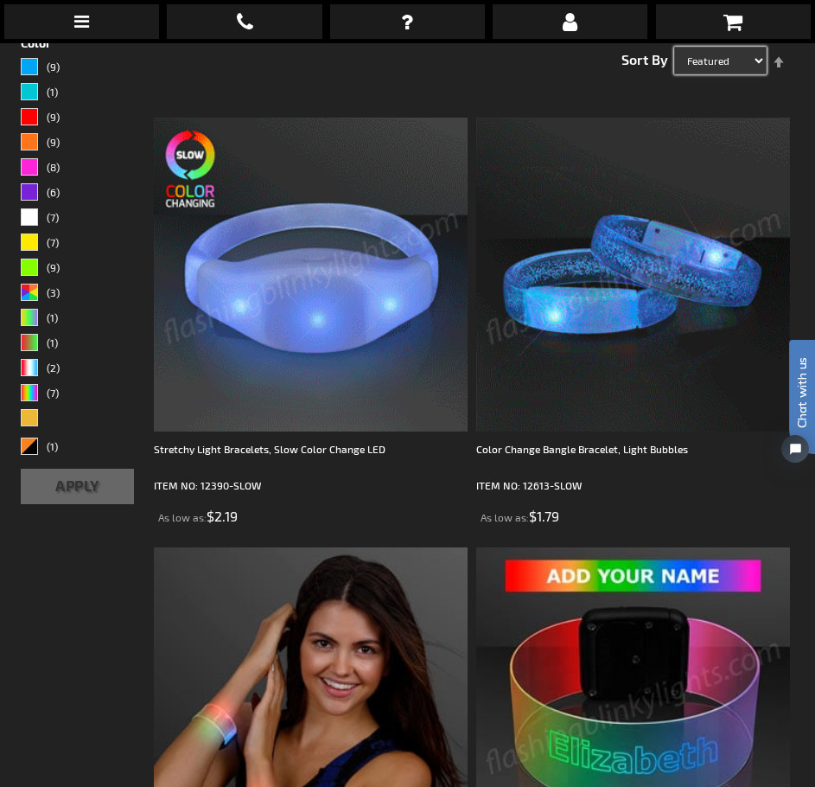
select select "sale"
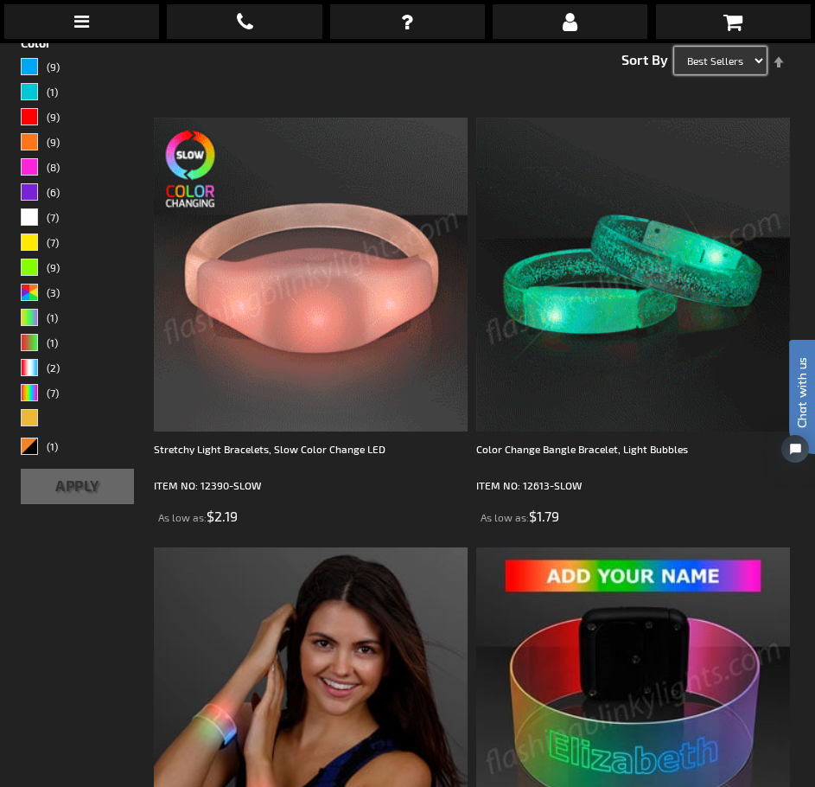
click at [674, 47] on select "Featured Name Price Best Sellers" at bounding box center [720, 61] width 93 height 28
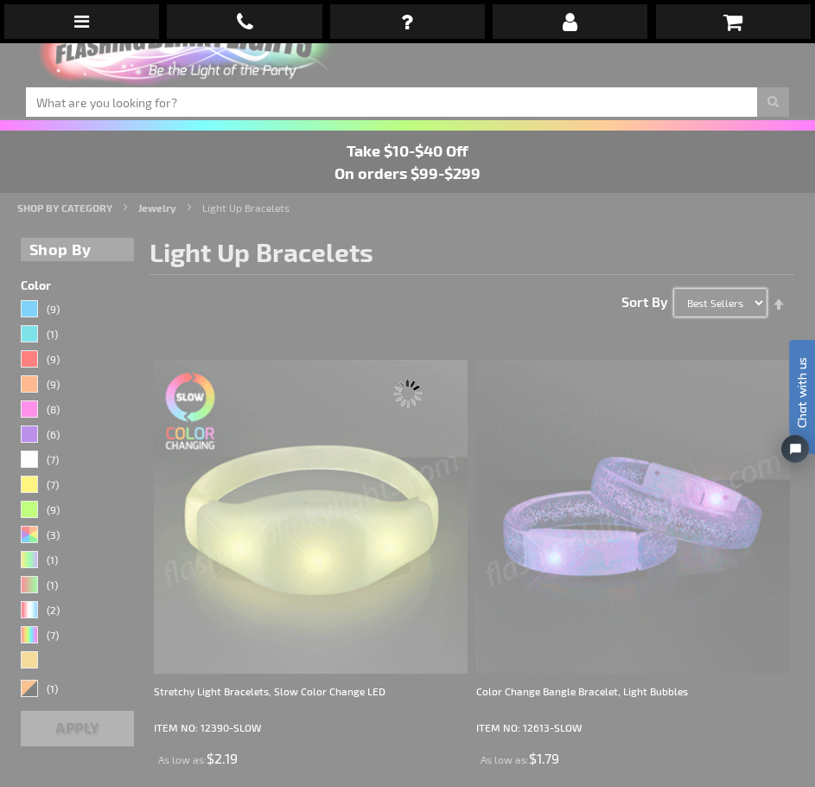
scroll to position [43, 0]
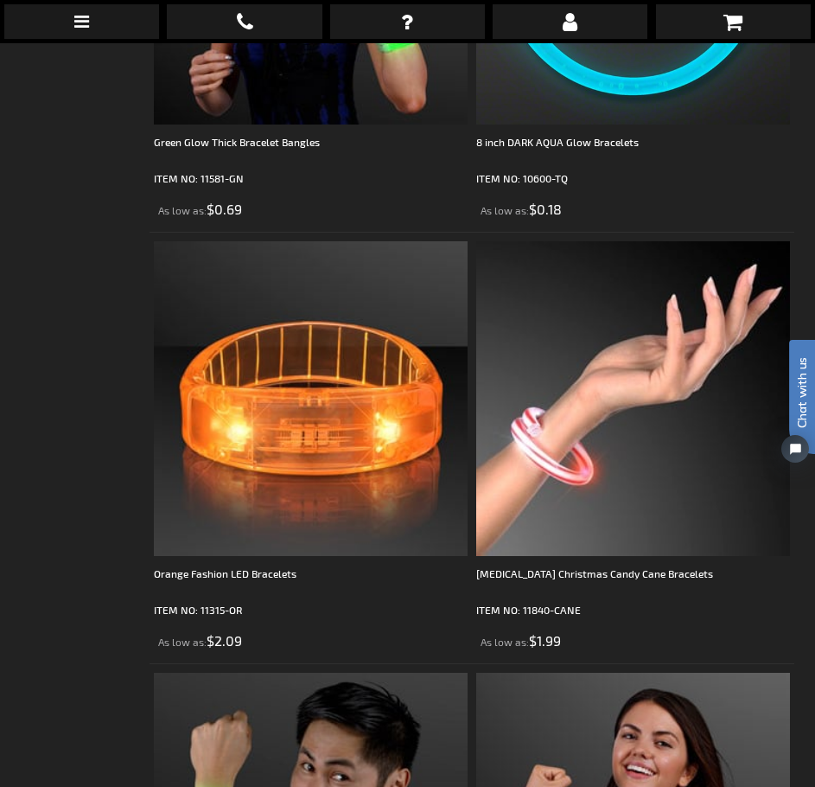
scroll to position [6096, 0]
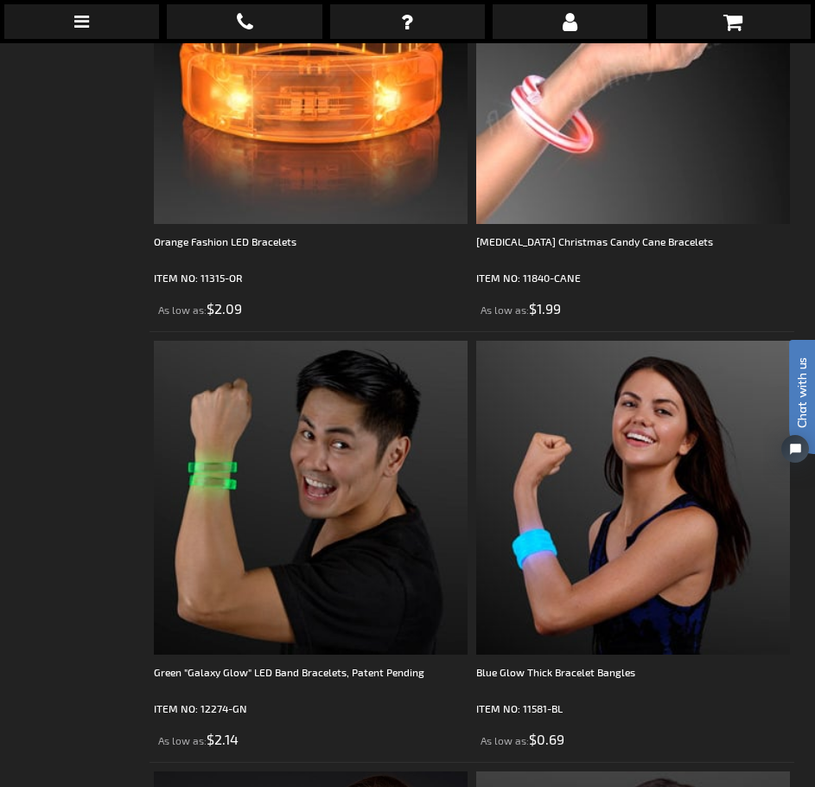
click at [726, 3] on ul "When will I get my order? Contact Us FAQ My Account login Checkout Checkout Sho…" at bounding box center [407, 21] width 815 height 43
click at [721, 27] on link at bounding box center [733, 21] width 155 height 35
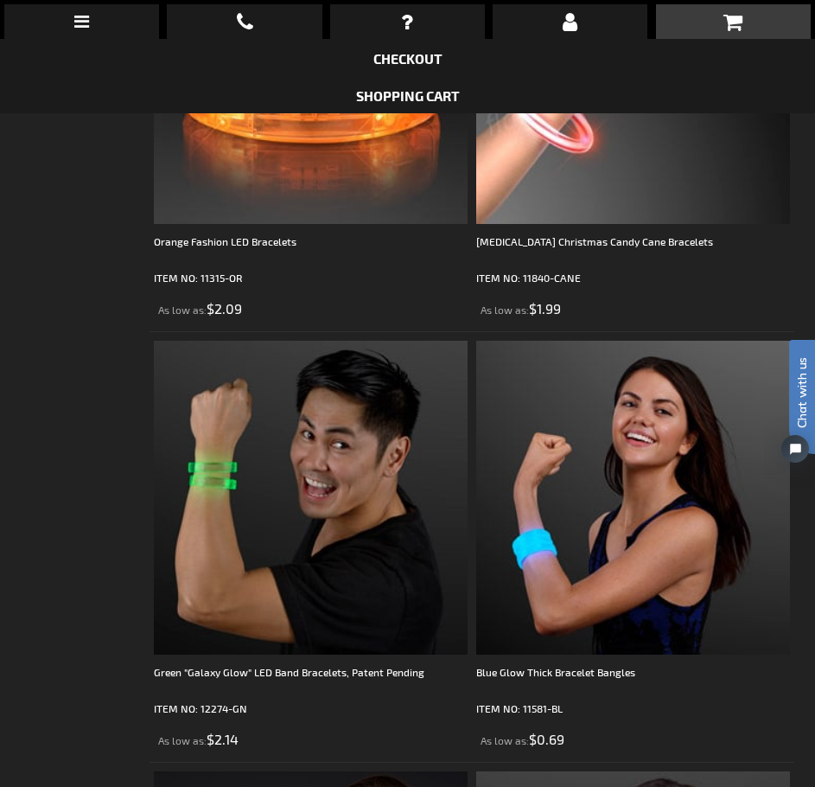
click at [432, 85] on li "Shopping Cart" at bounding box center [407, 94] width 815 height 37
click at [425, 94] on link "Shopping Cart" at bounding box center [408, 95] width 104 height 16
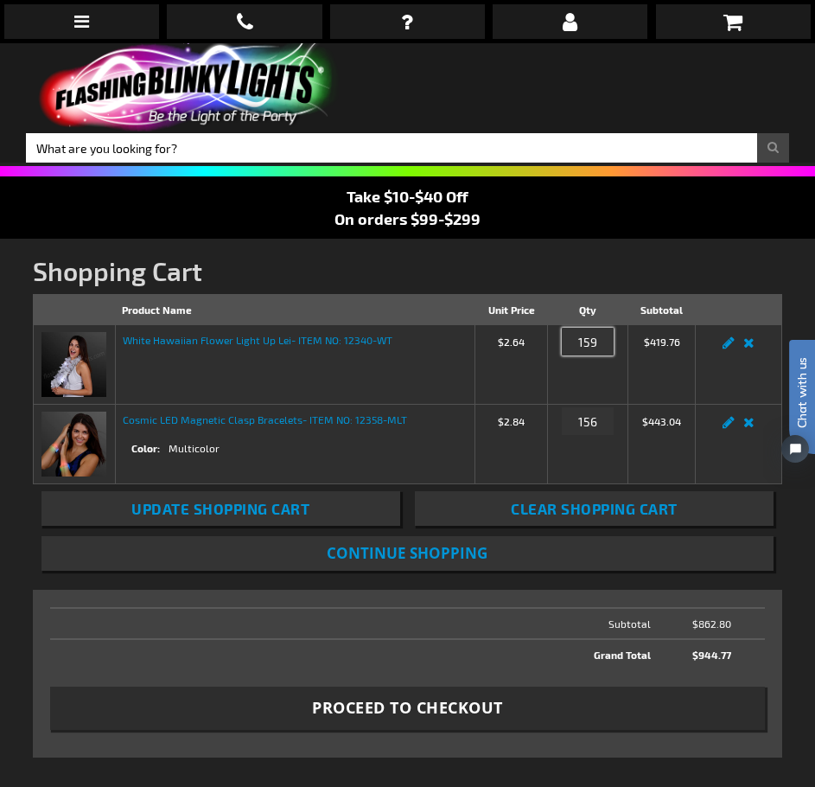
click at [601, 348] on input "159" at bounding box center [588, 342] width 52 height 28
type input "100"
click at [583, 373] on td "Qty 100" at bounding box center [588, 365] width 80 height 80
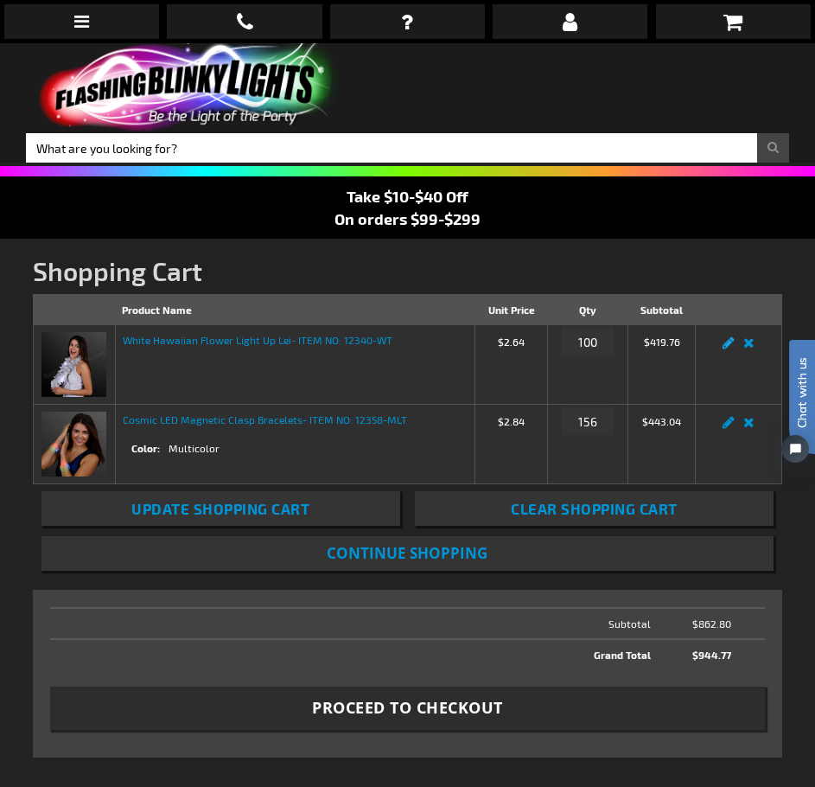
click at [727, 348] on link "Edit" at bounding box center [729, 348] width 21 height 0
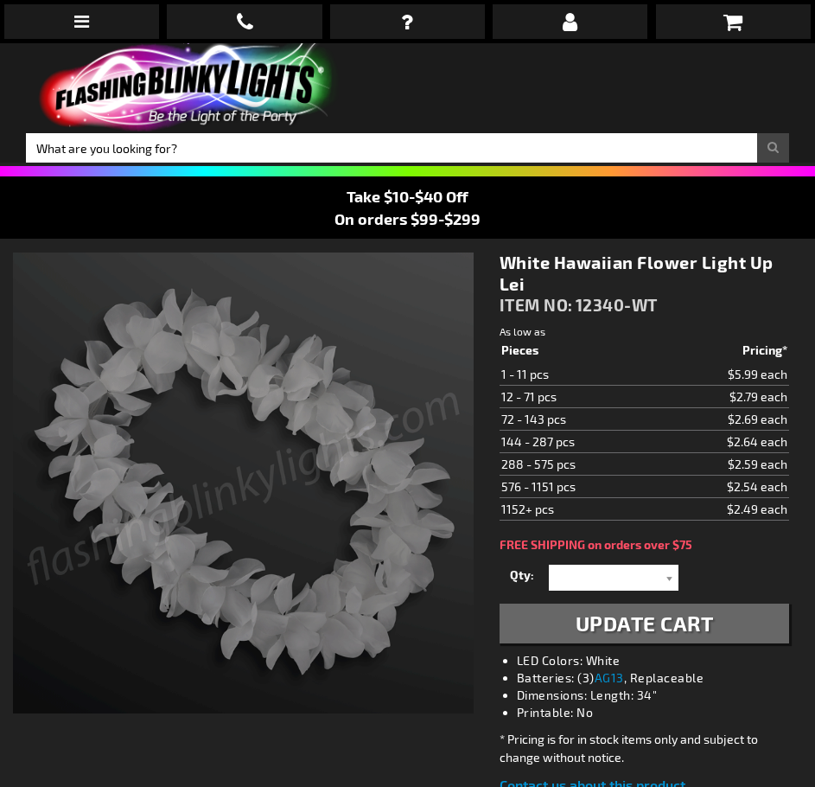
select select
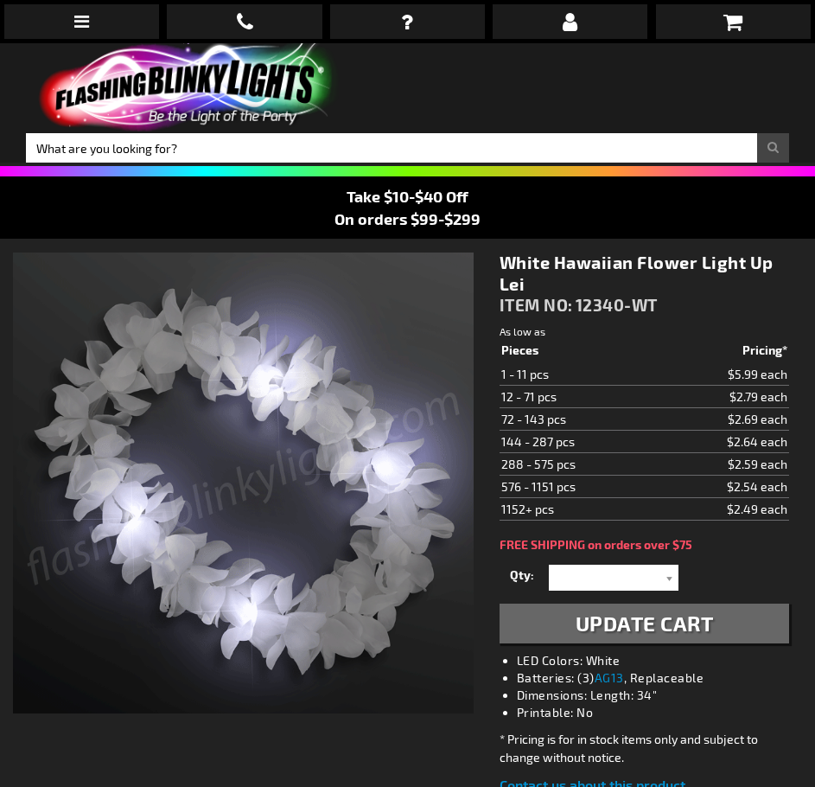
select select
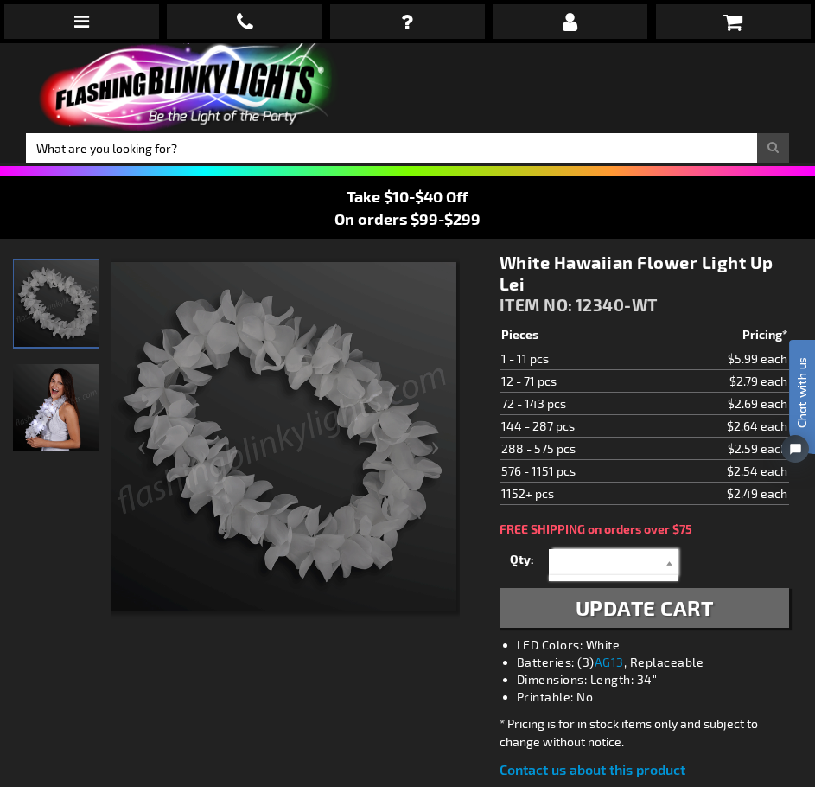
click at [655, 561] on input "text" at bounding box center [615, 562] width 125 height 26
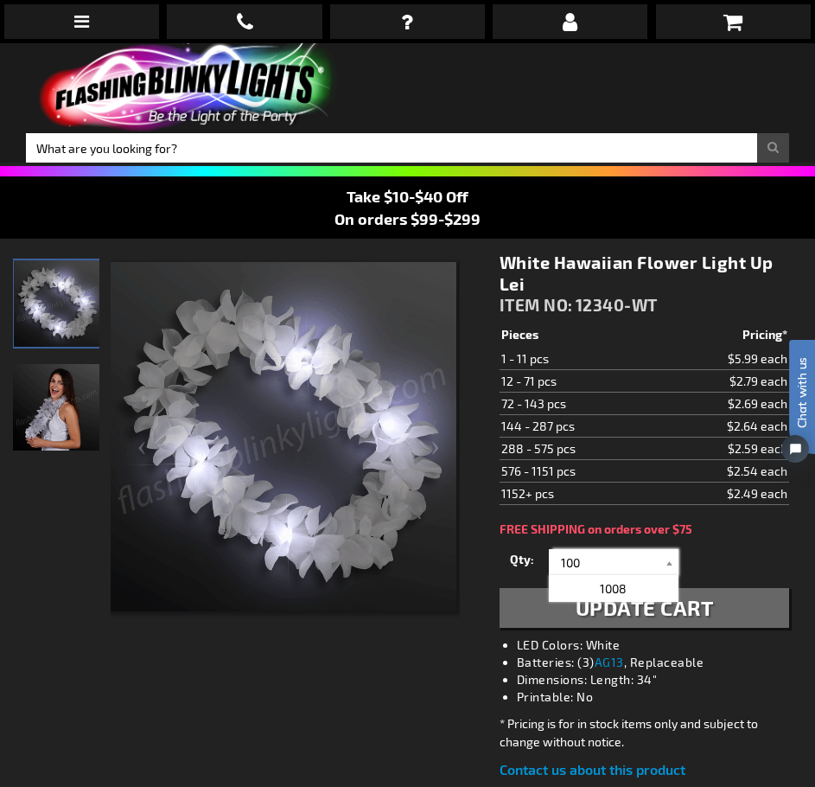
type input "100"
click at [719, 608] on button "Update Cart" at bounding box center [645, 608] width 290 height 40
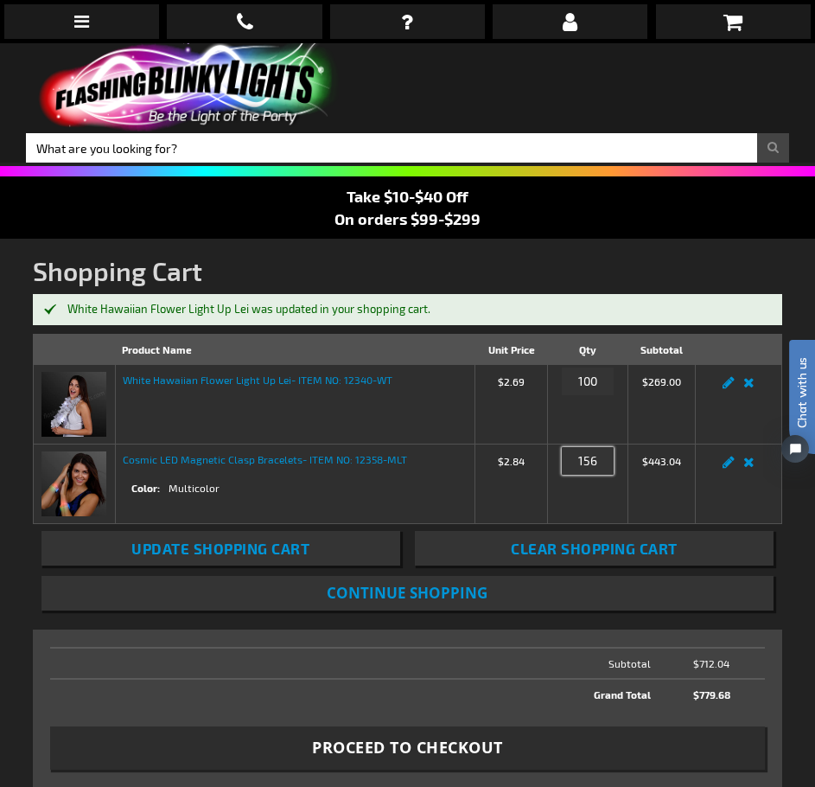
click at [591, 457] on input "156" at bounding box center [588, 461] width 52 height 28
click at [731, 467] on link "Edit" at bounding box center [729, 467] width 21 height 0
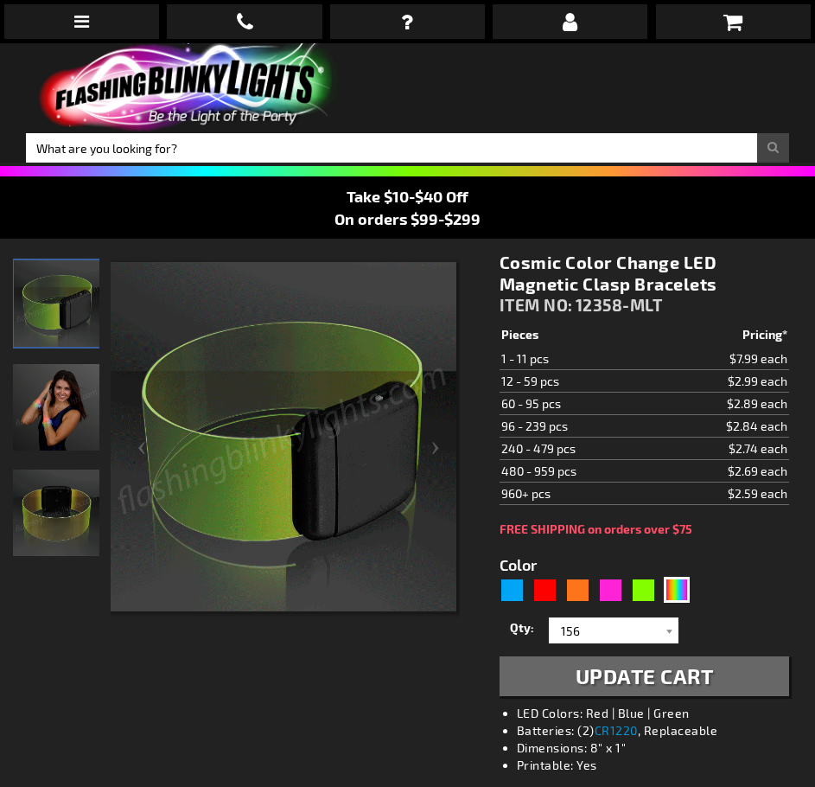
select select "156"
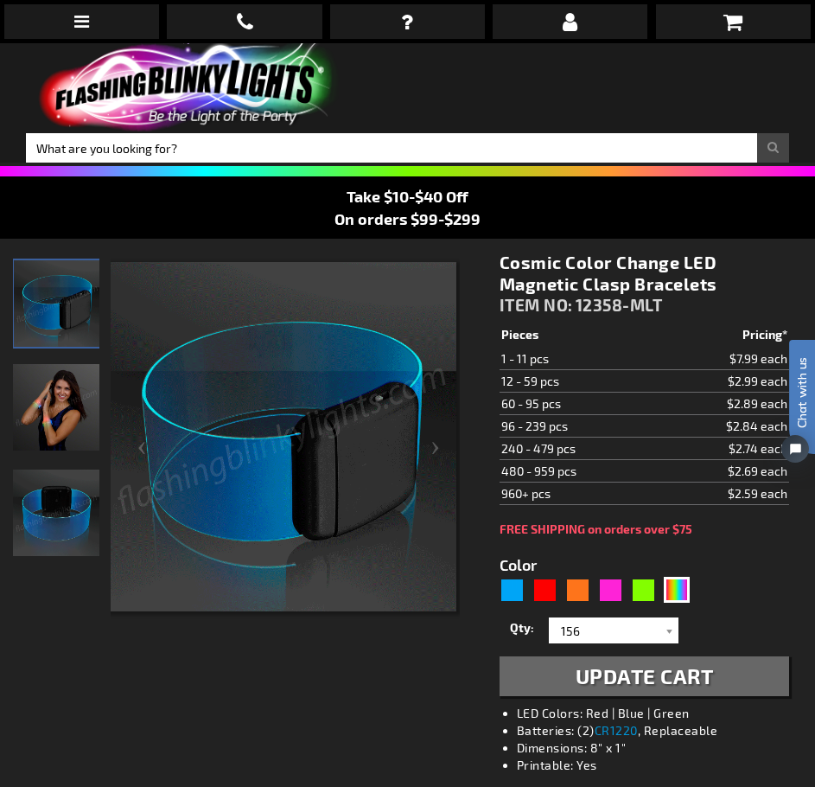
click at [61, 397] on img "Female wearing Color Change Light Up Cosmic LED Bracelet" at bounding box center [56, 407] width 86 height 86
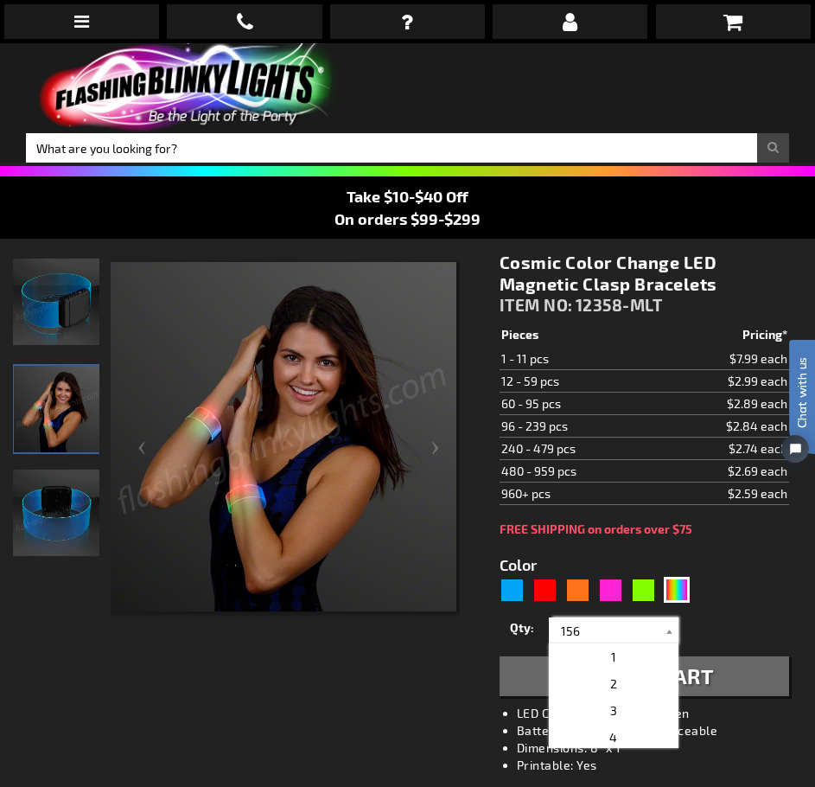
click at [615, 626] on input "156" at bounding box center [615, 630] width 125 height 26
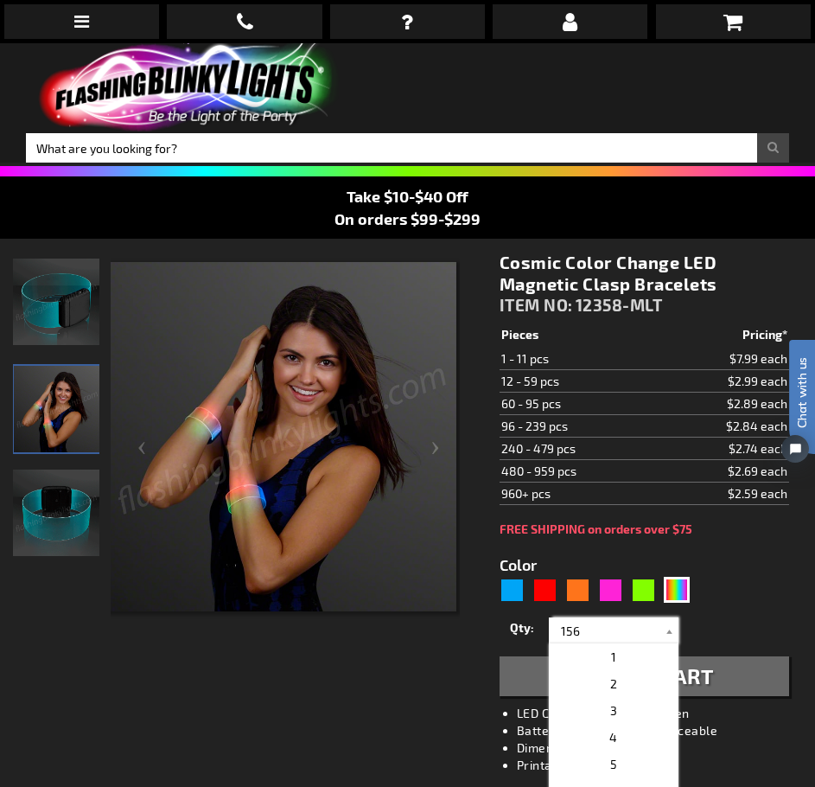
click at [615, 626] on input "156" at bounding box center [615, 630] width 125 height 26
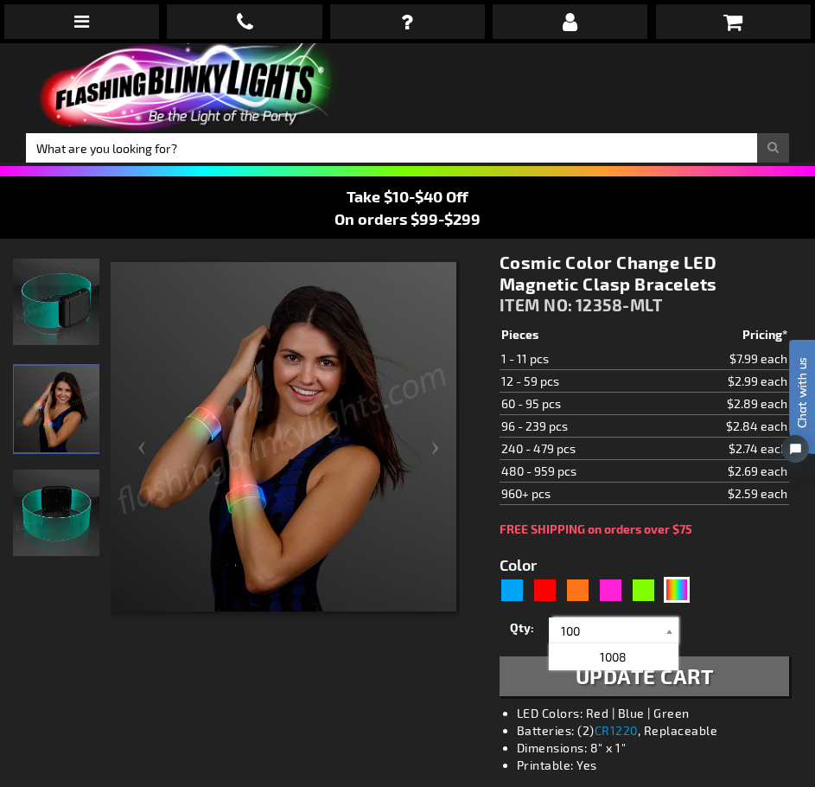
type input "100"
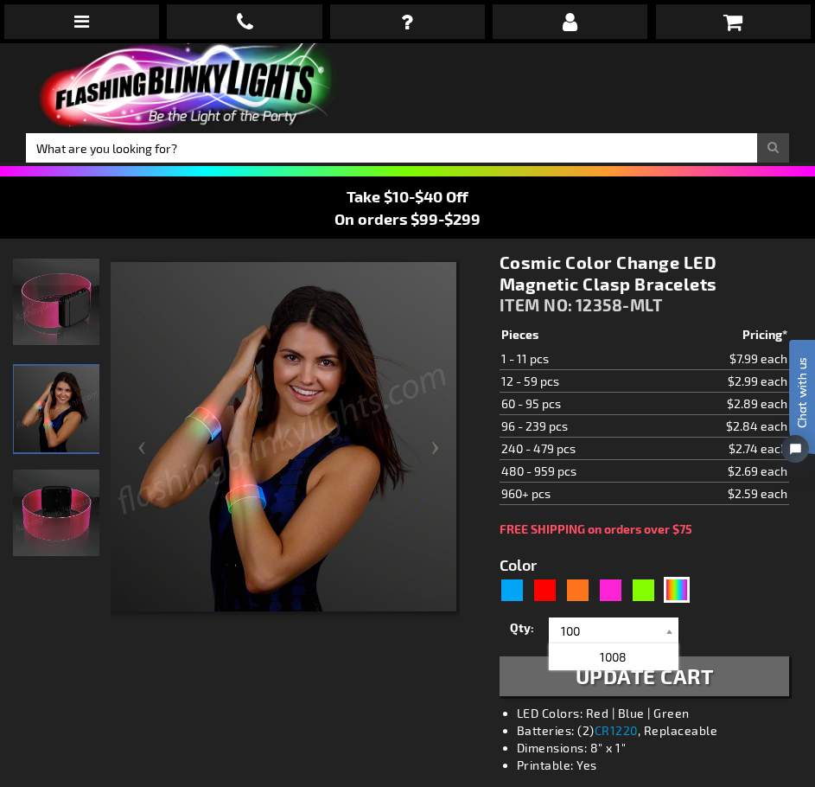
click at [711, 675] on span "Update Cart" at bounding box center [645, 675] width 138 height 25
